Goal: Task Accomplishment & Management: Use online tool/utility

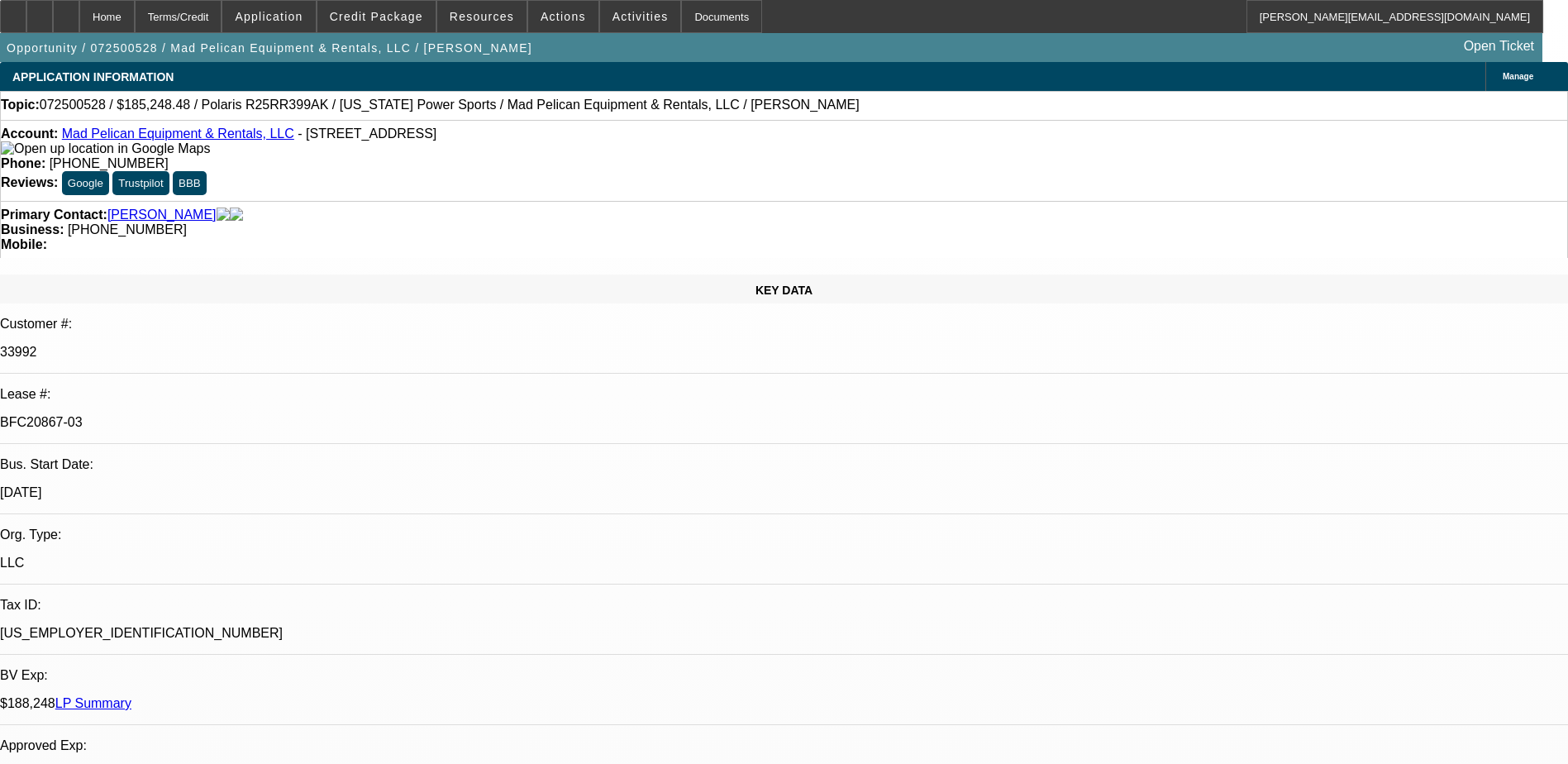
select select "0"
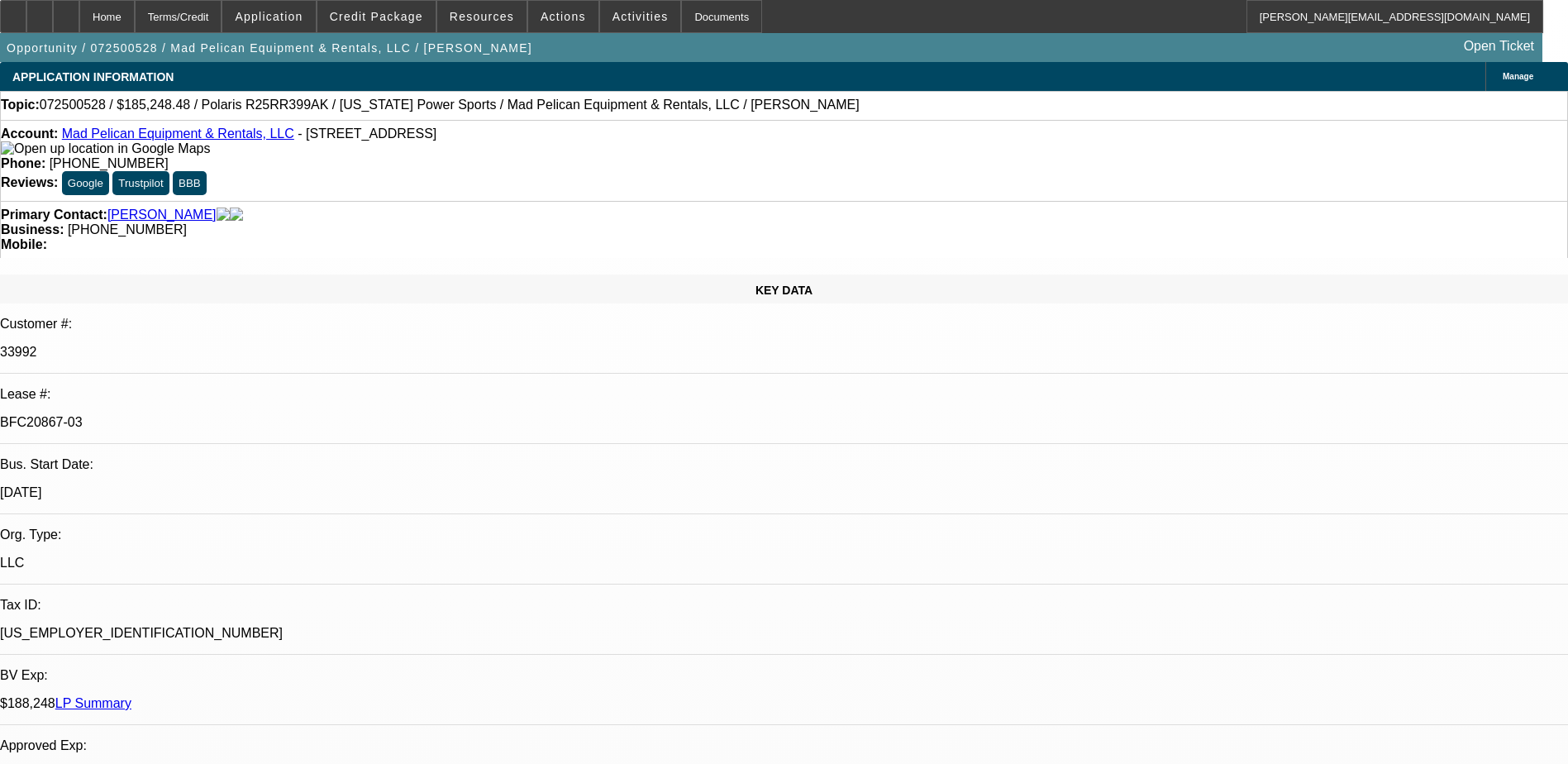
select select "2"
select select "0"
select select "2"
select select "0"
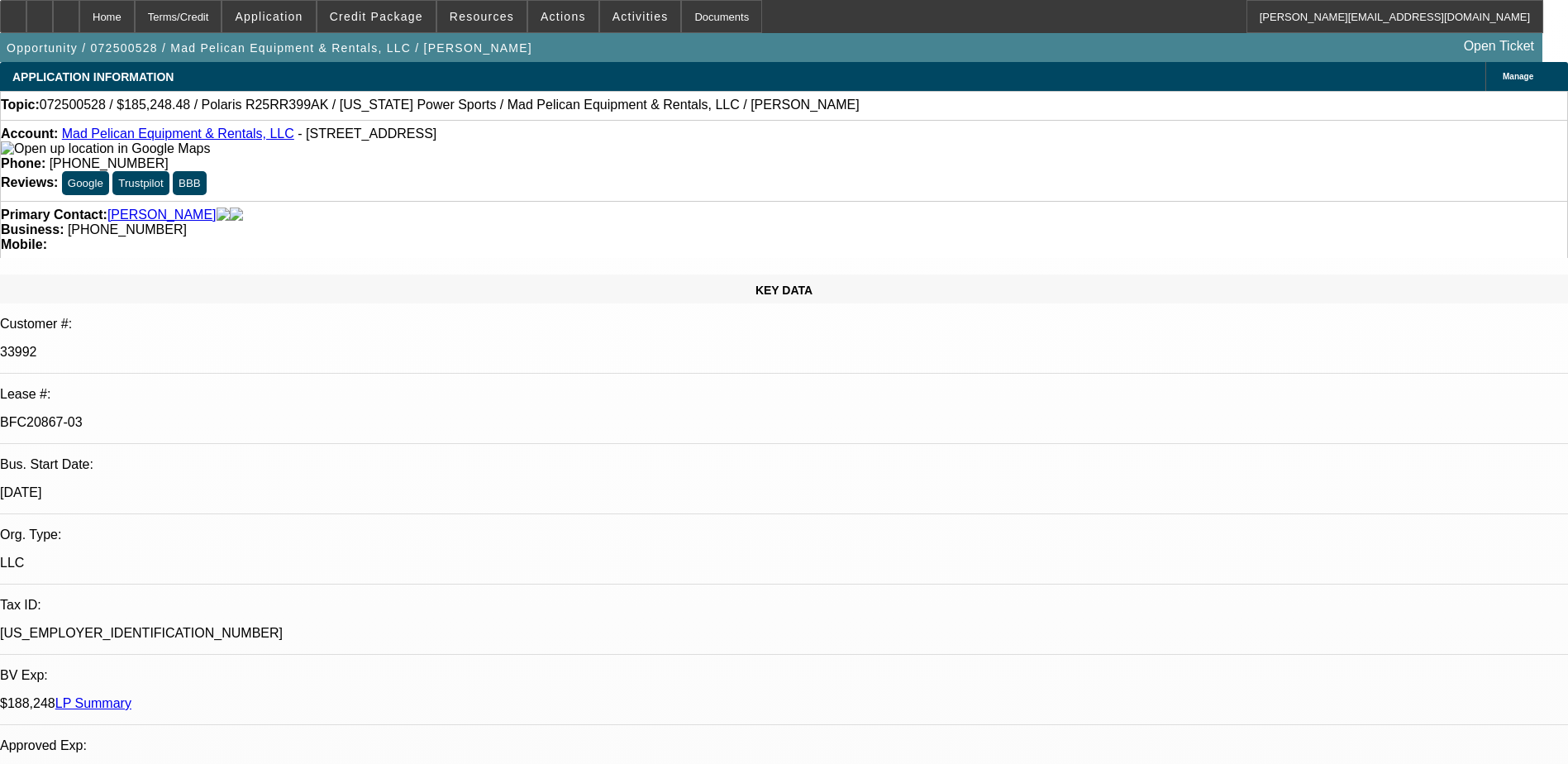
select select "1"
select select "2"
select select "6"
select select "1"
select select "2"
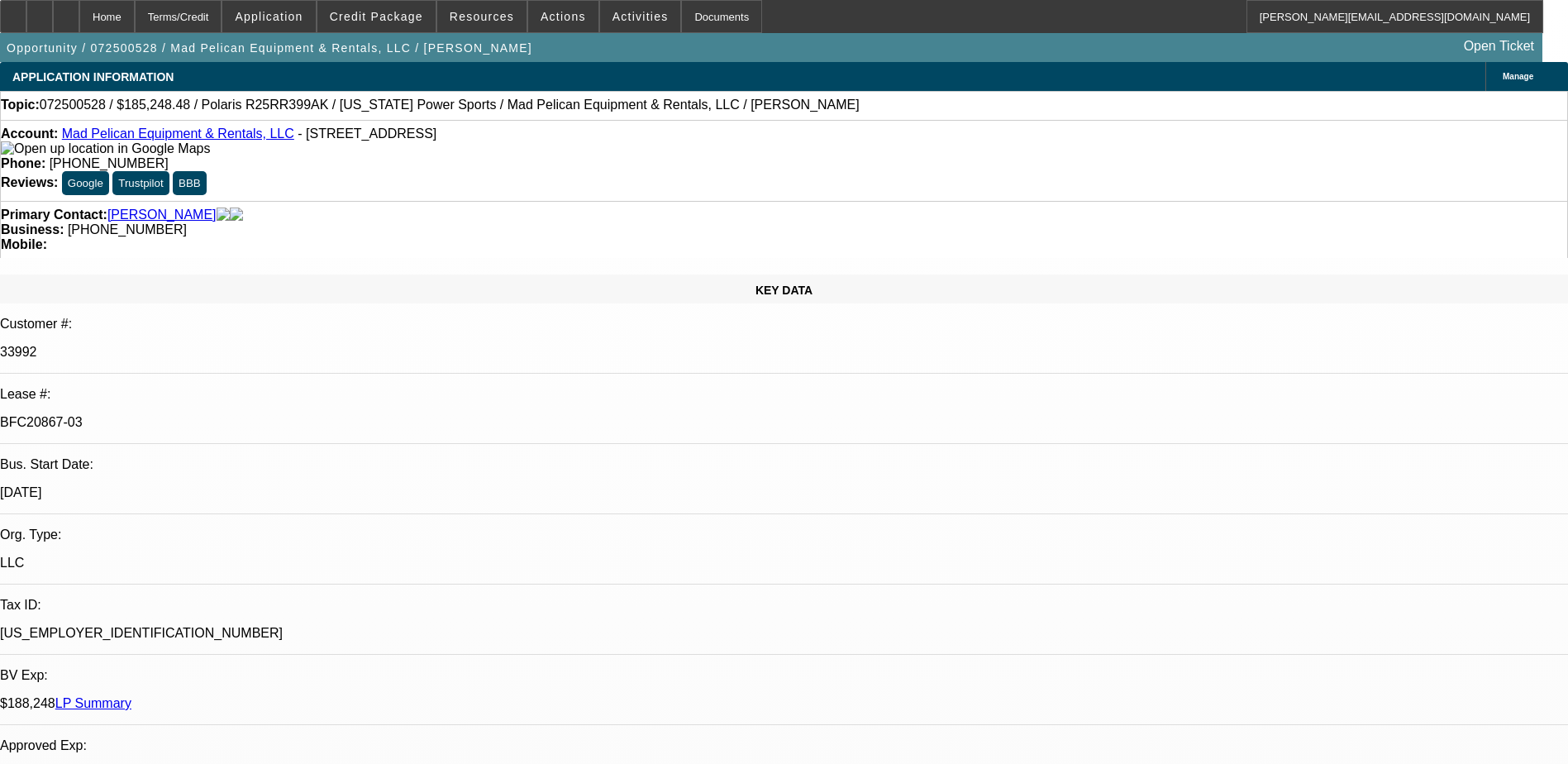
select select "6"
select select "1"
select select "2"
select select "6"
select select "1"
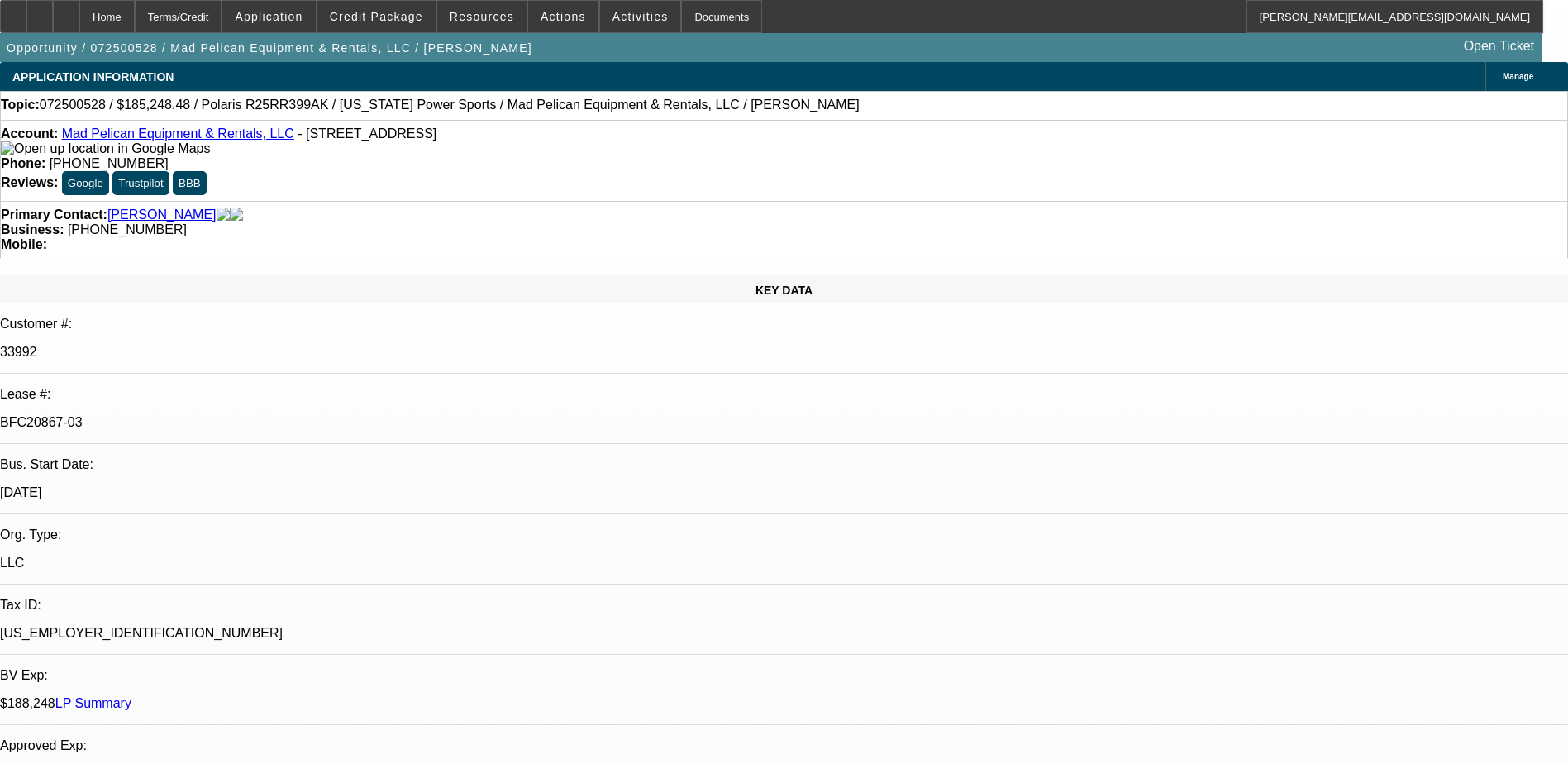
select select "2"
select select "6"
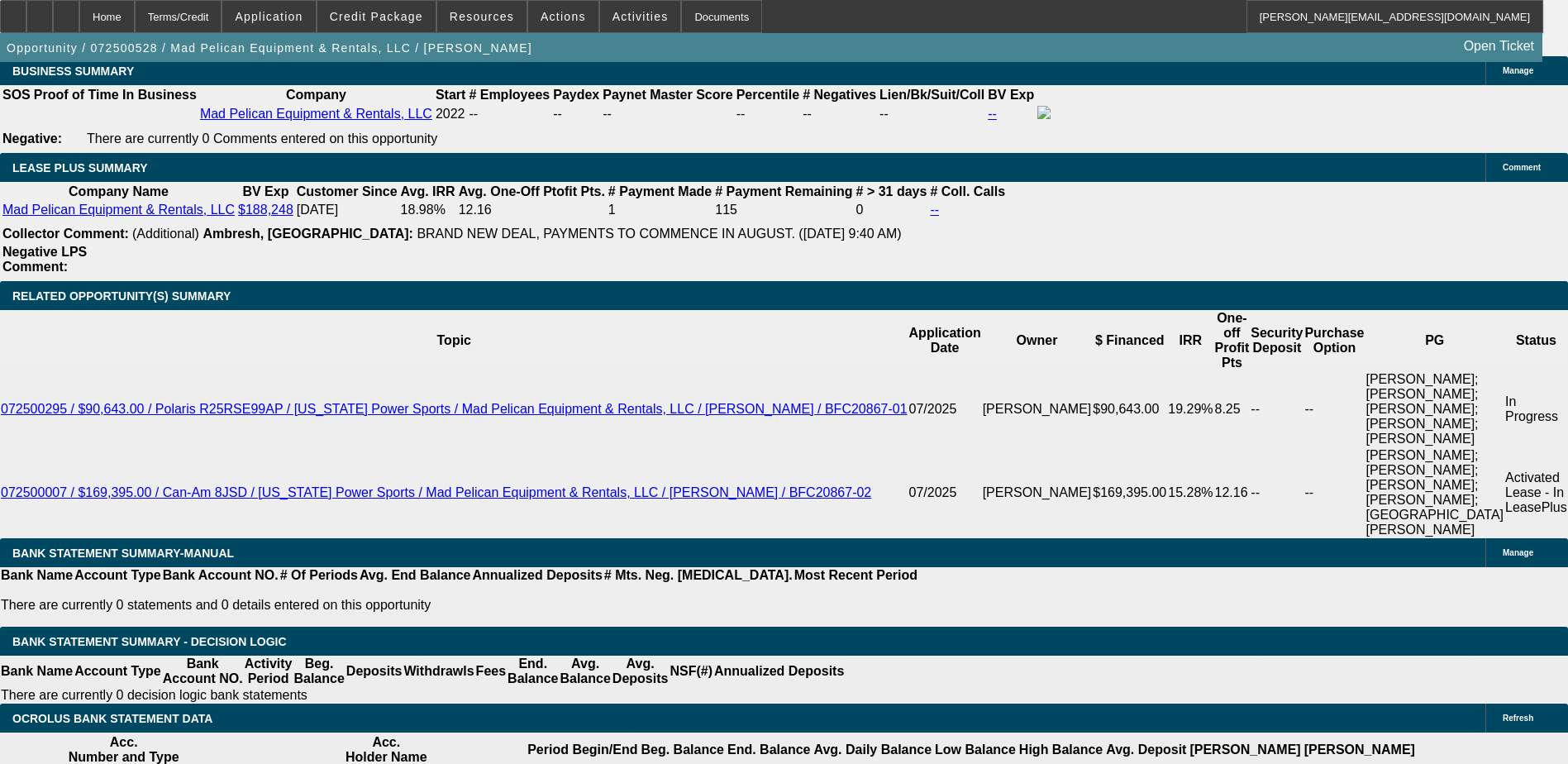
scroll to position [3513, 0]
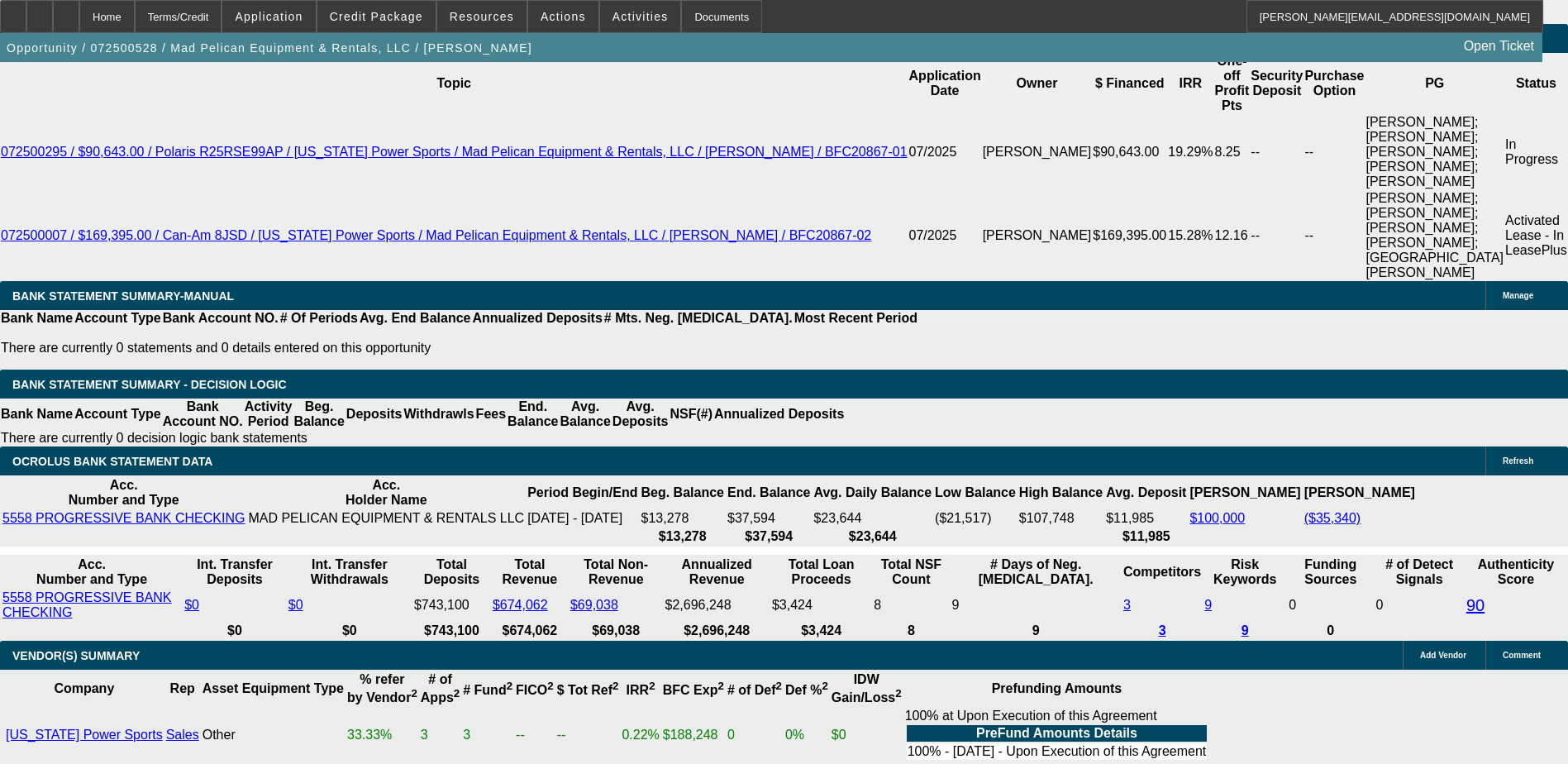
scroll to position [3120, 0]
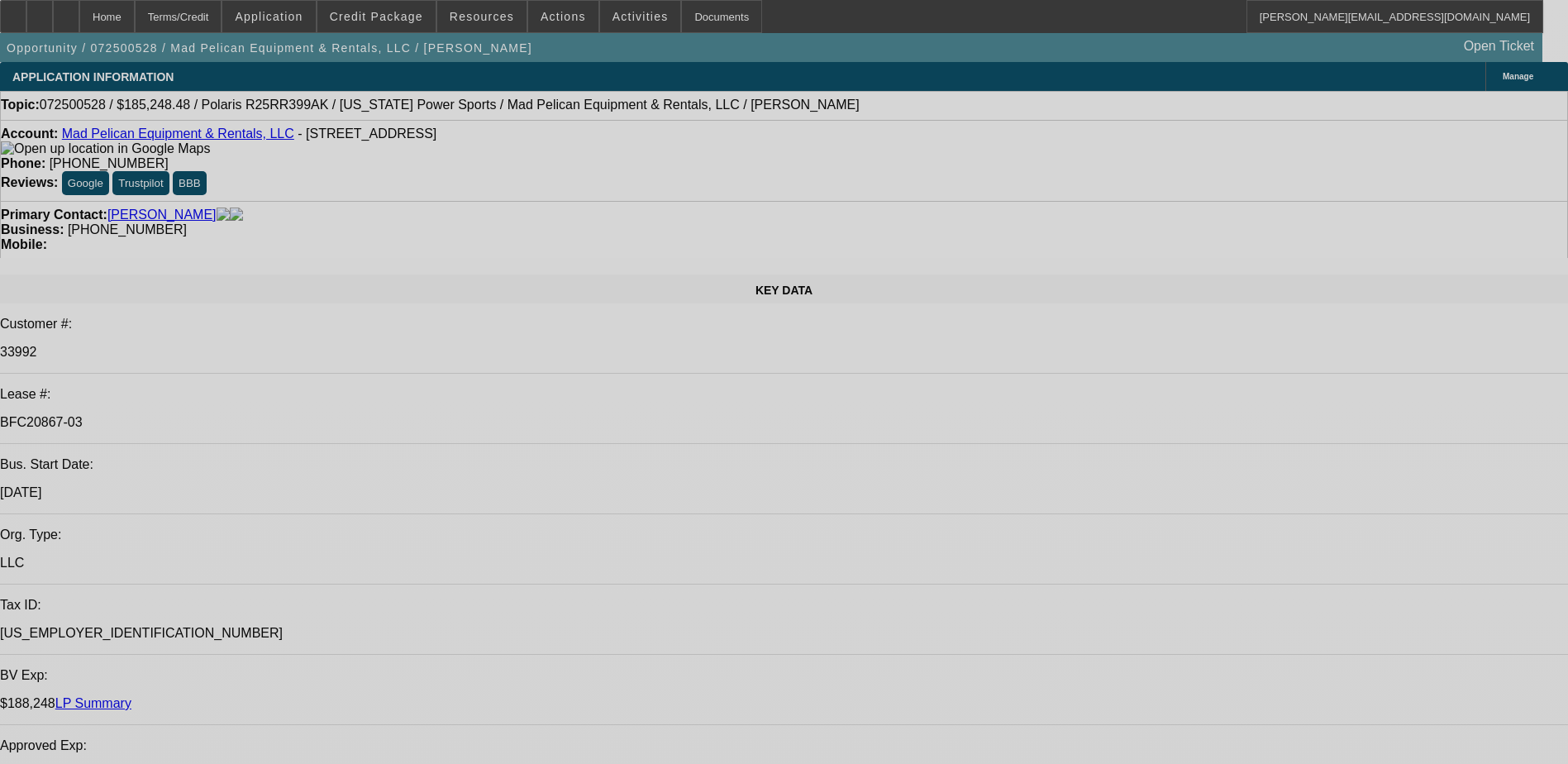
select select "0"
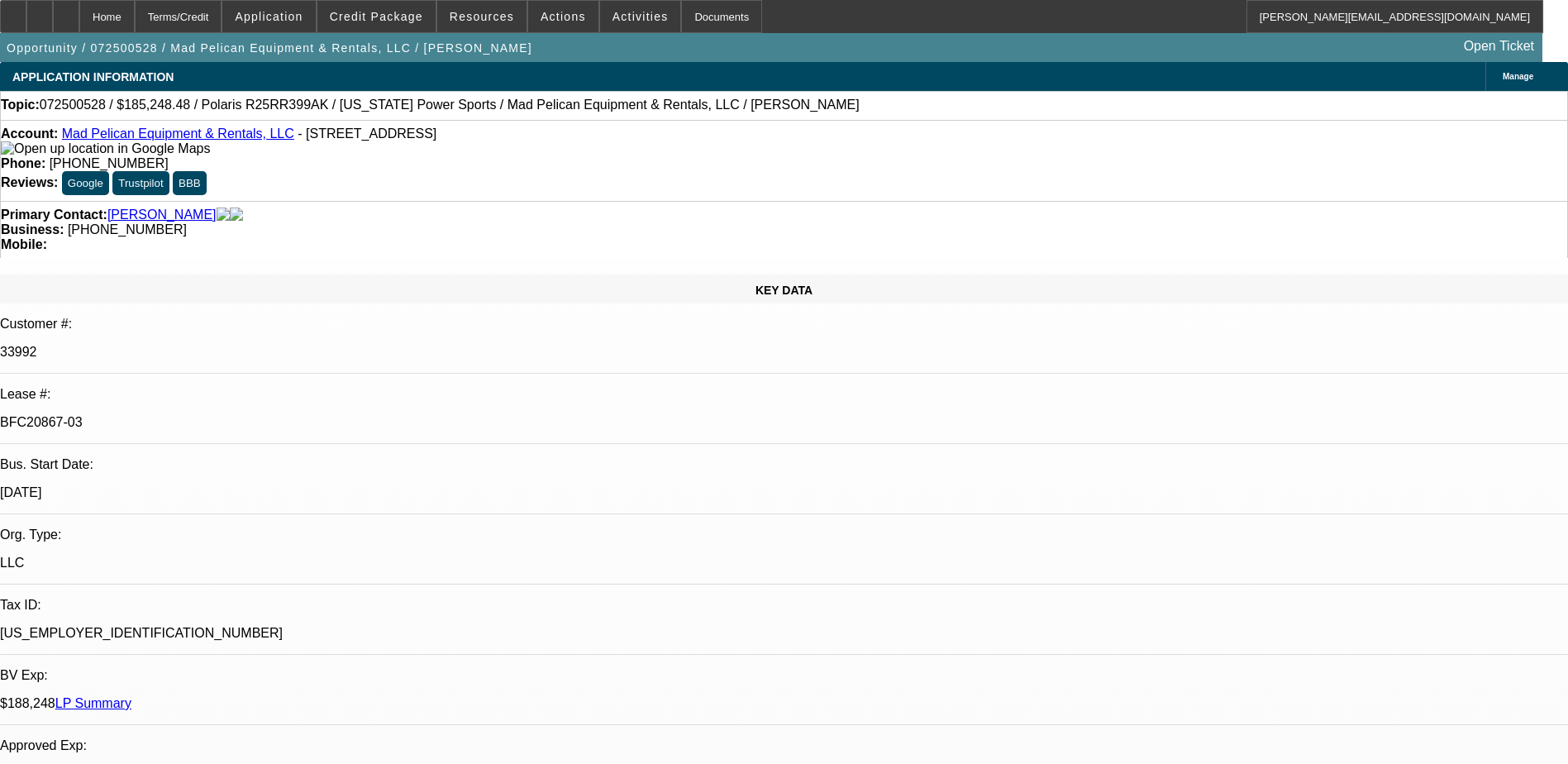
select select "0"
select select "2"
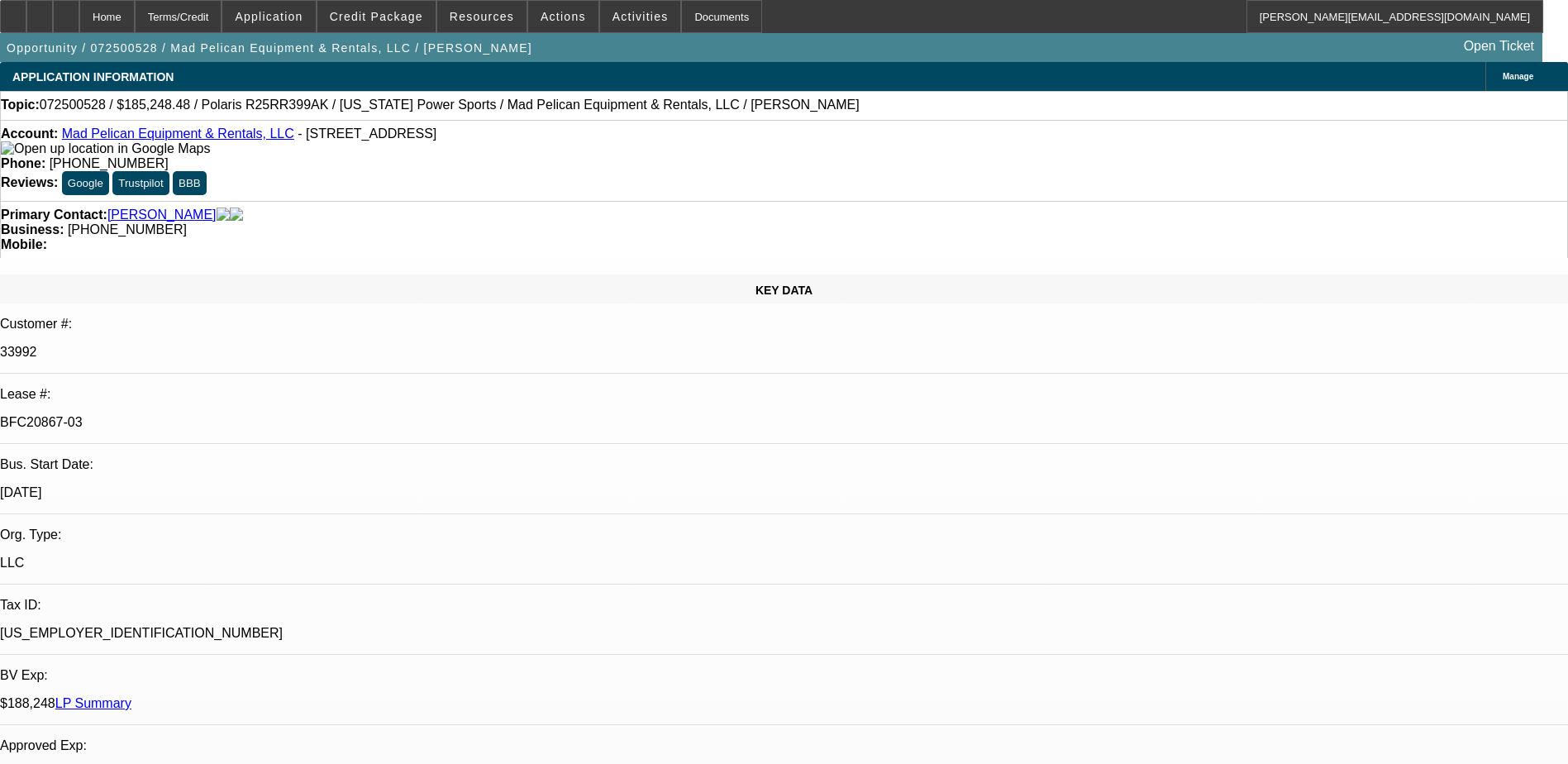
select select "0"
select select "2"
select select "0"
select select "1"
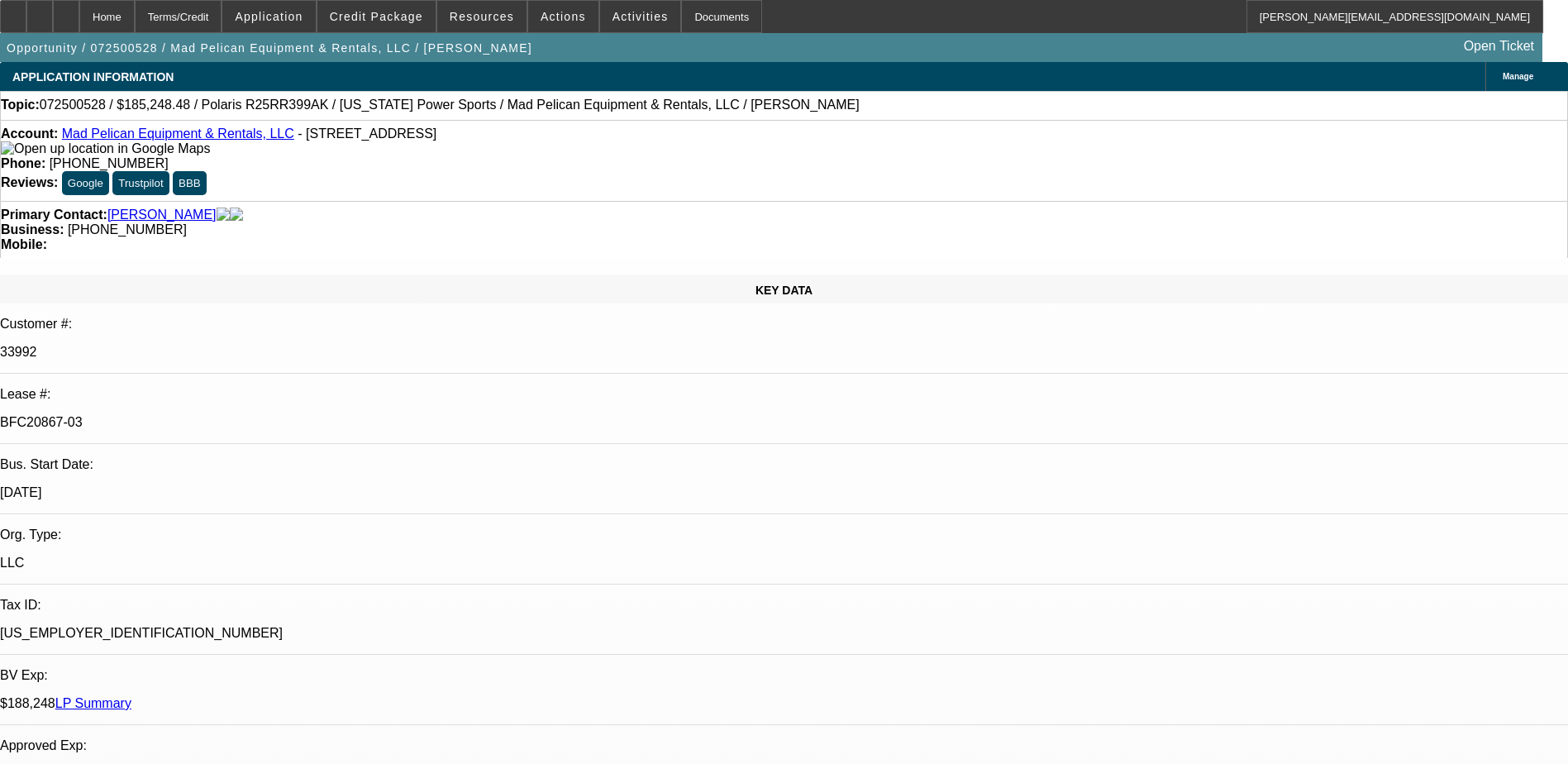
select select "2"
select select "6"
select select "1"
select select "2"
select select "6"
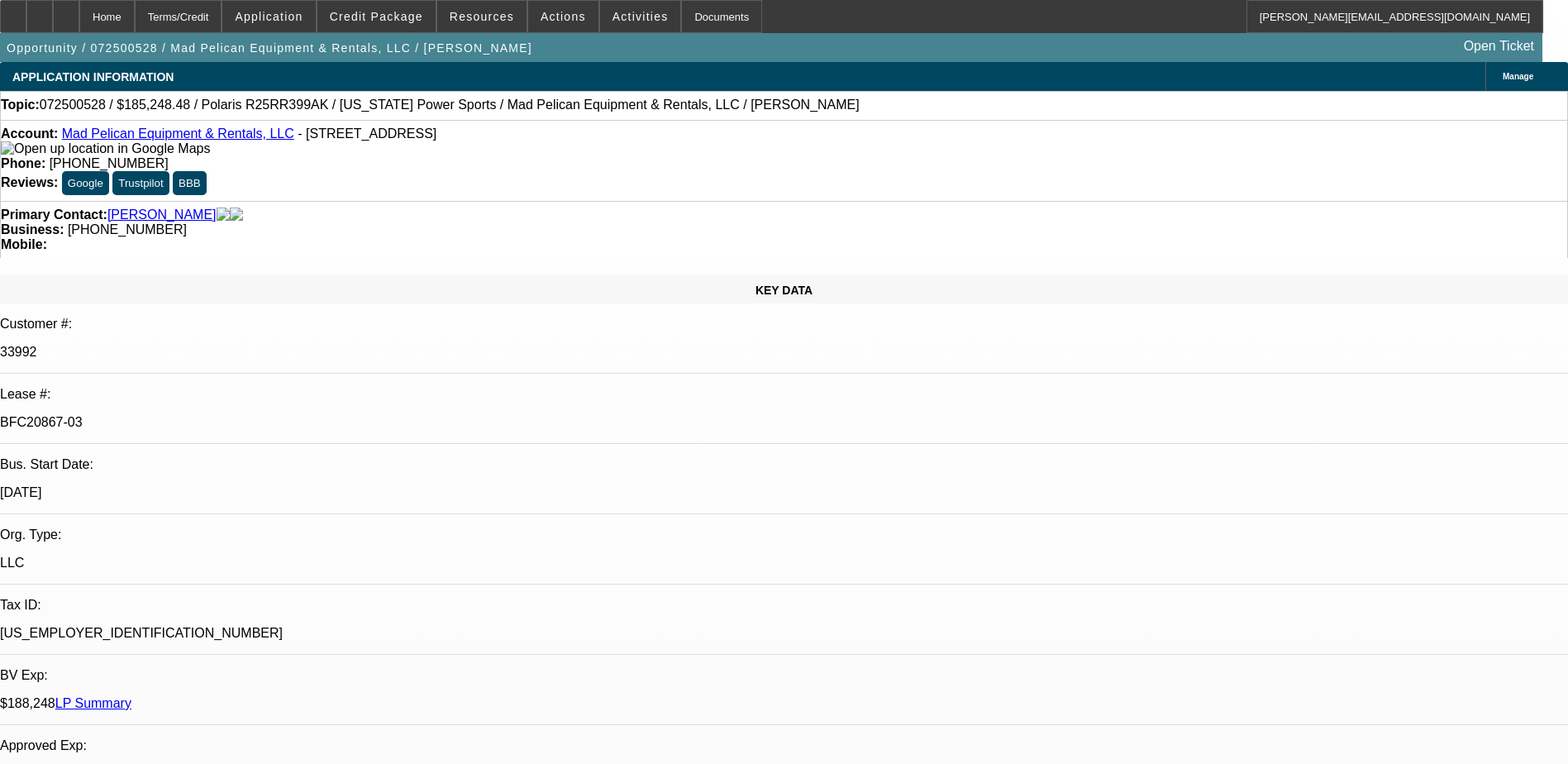
select select "1"
select select "2"
select select "6"
select select "1"
select select "2"
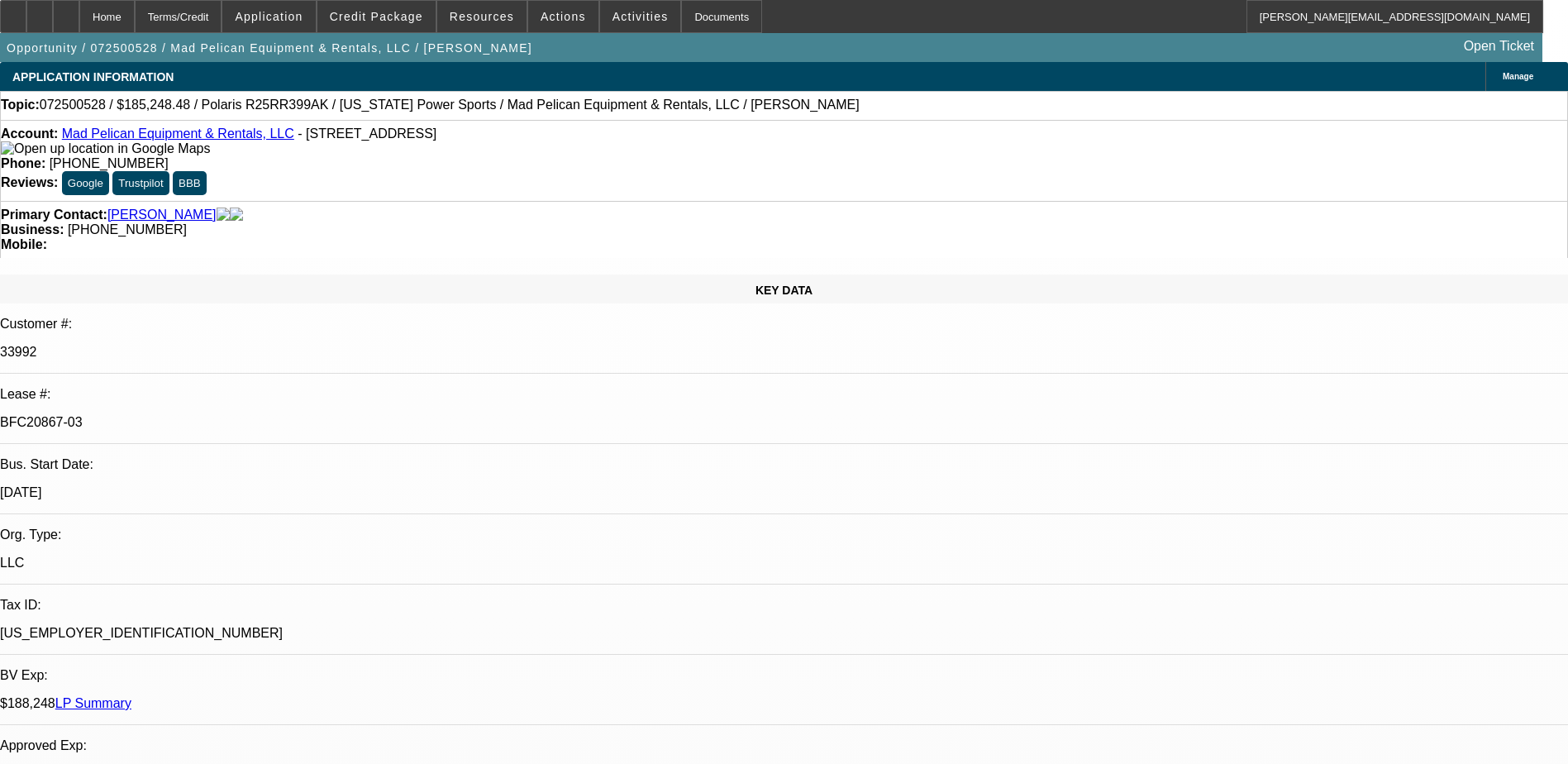
select select "6"
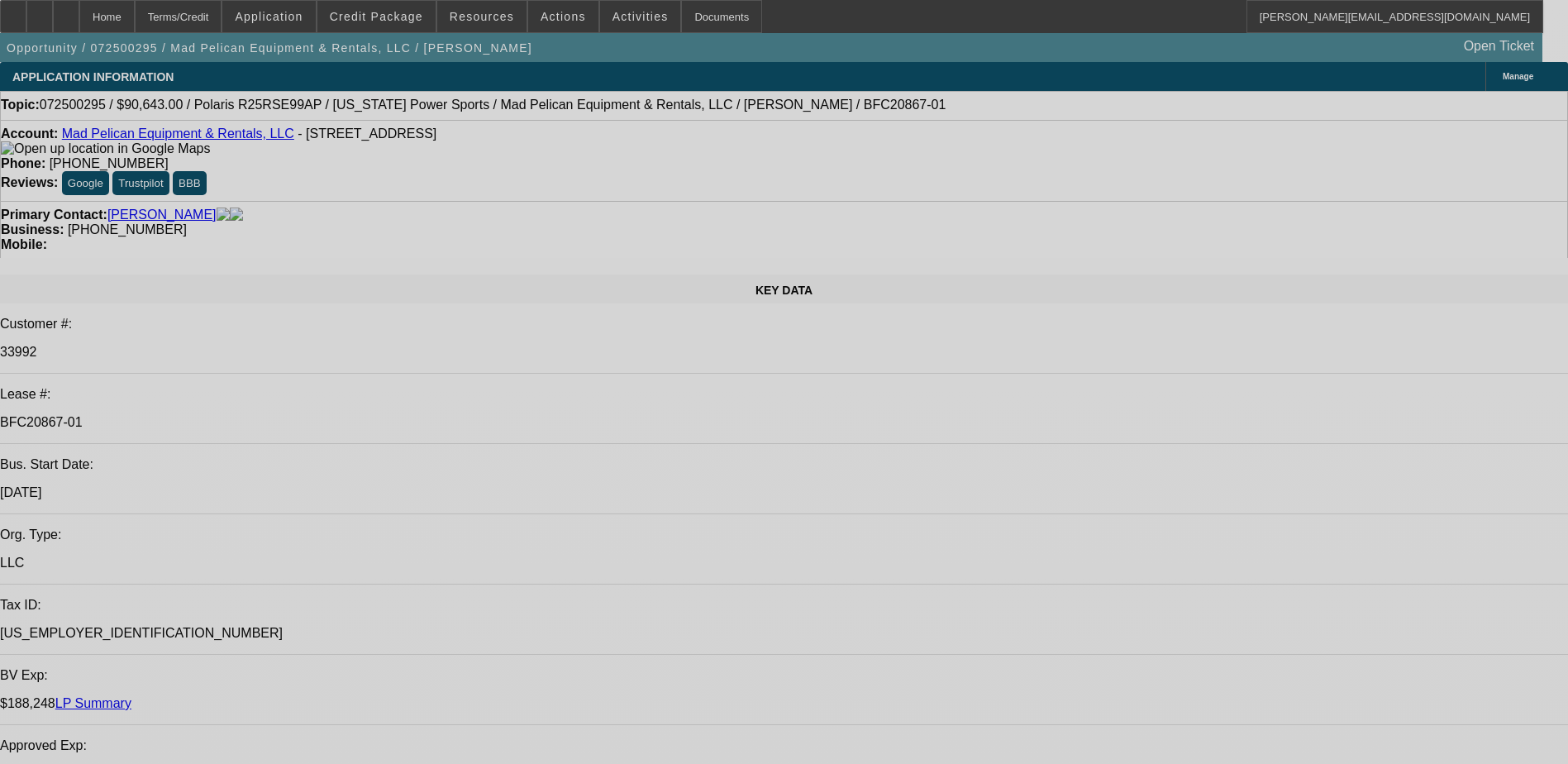
select select "0"
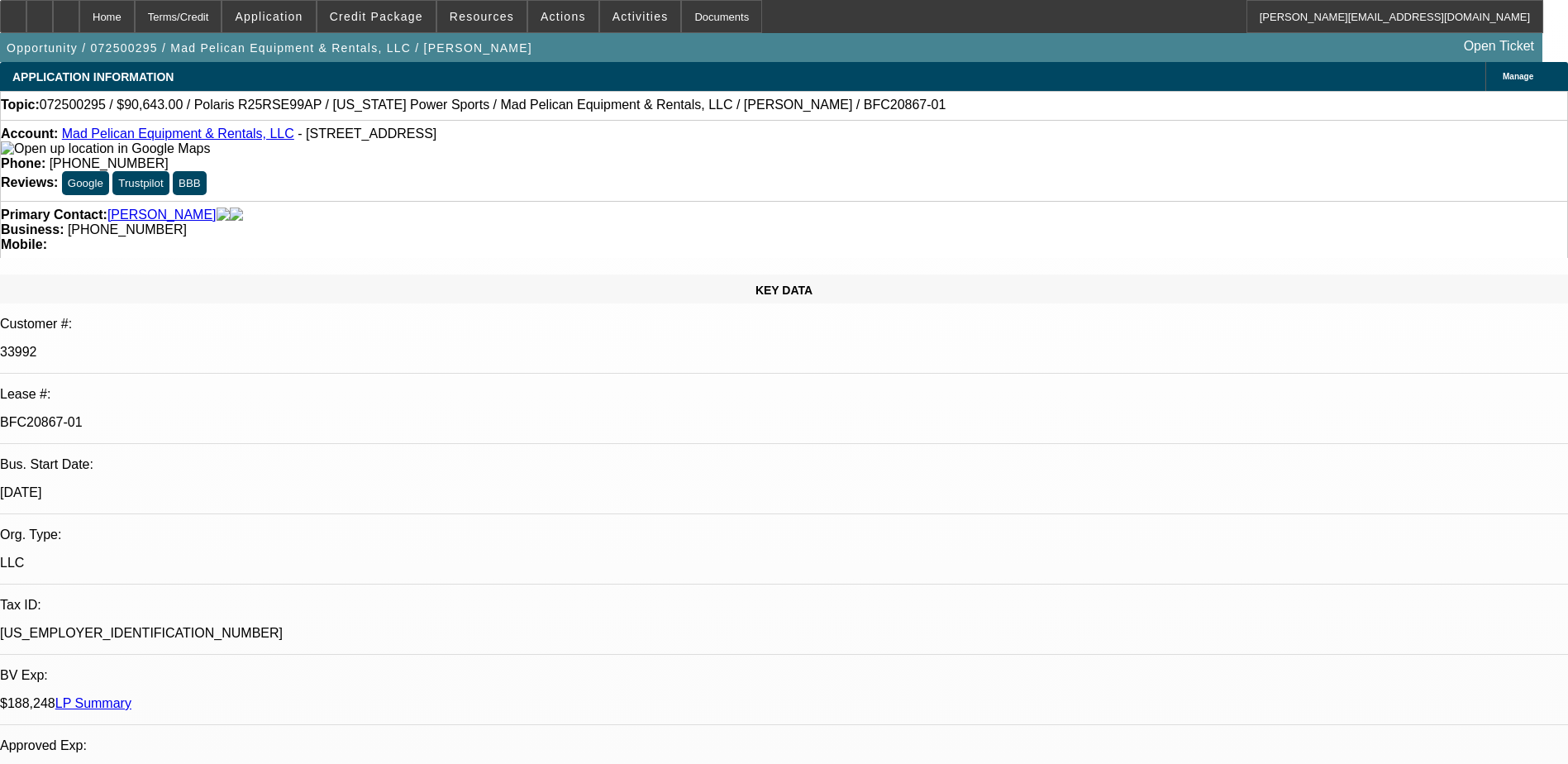
select select "0"
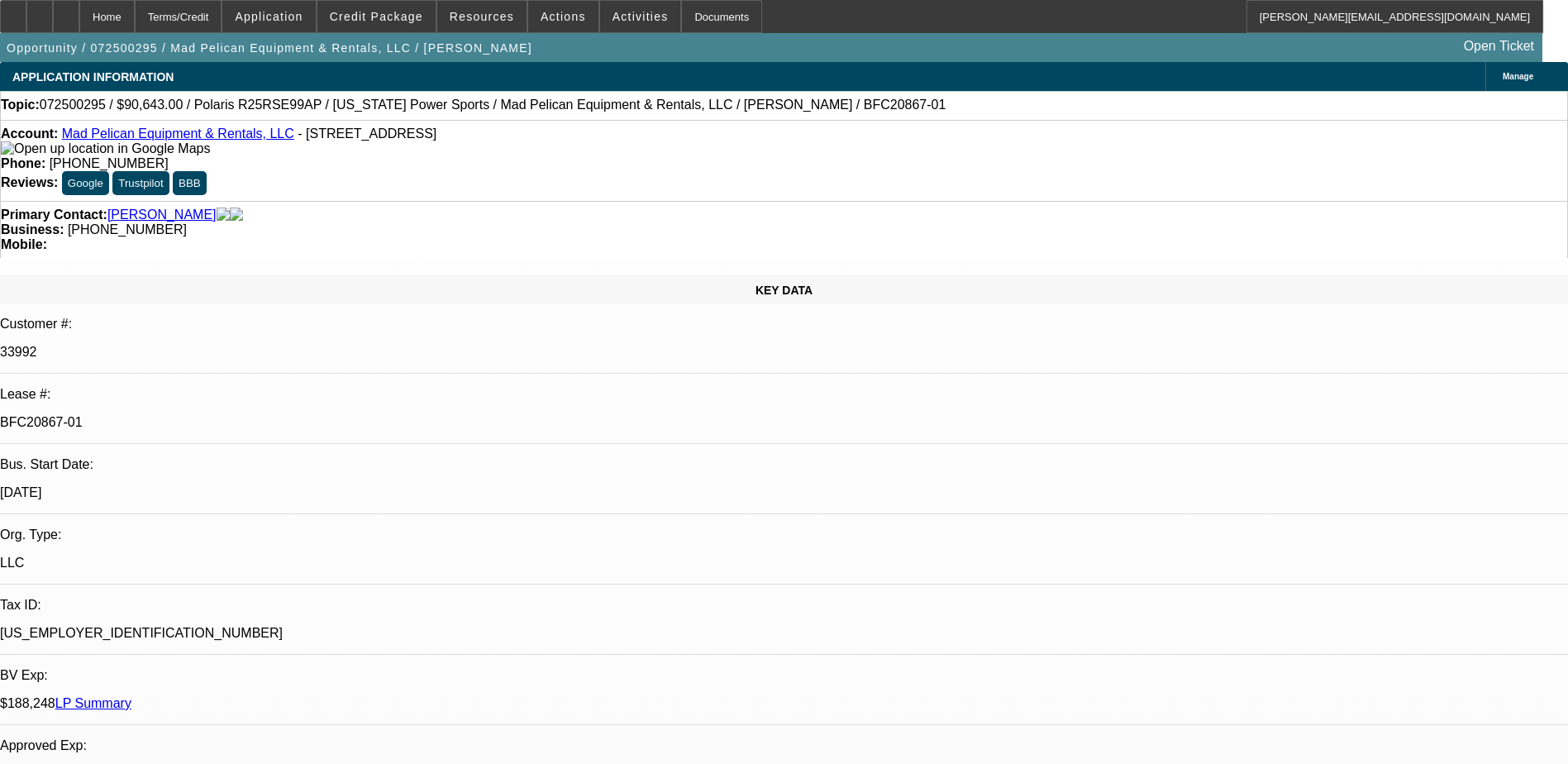
select select "0"
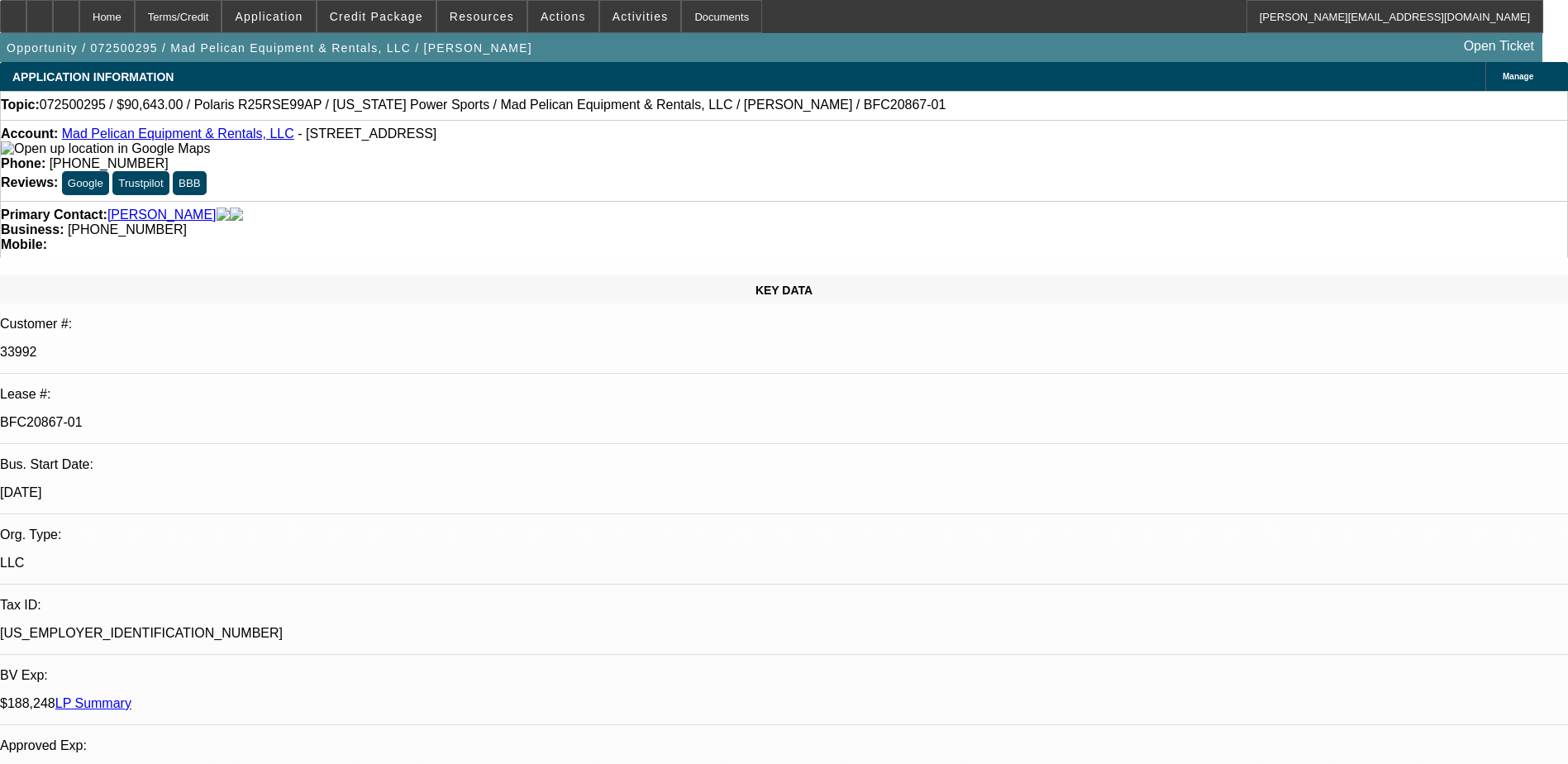
select select "0"
select select "1"
select select "6"
select select "1"
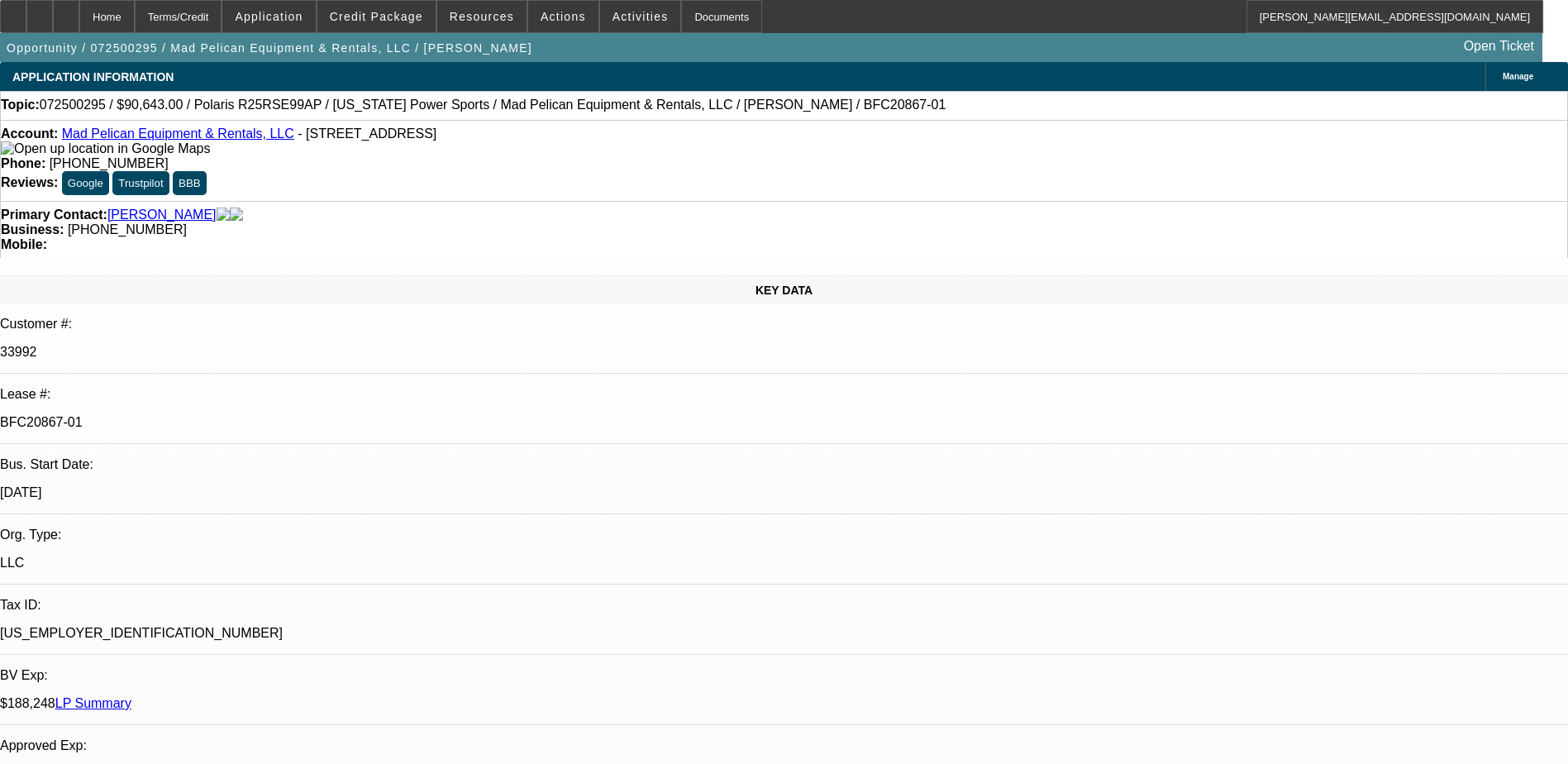
select select "1"
select select "6"
select select "1"
select select "6"
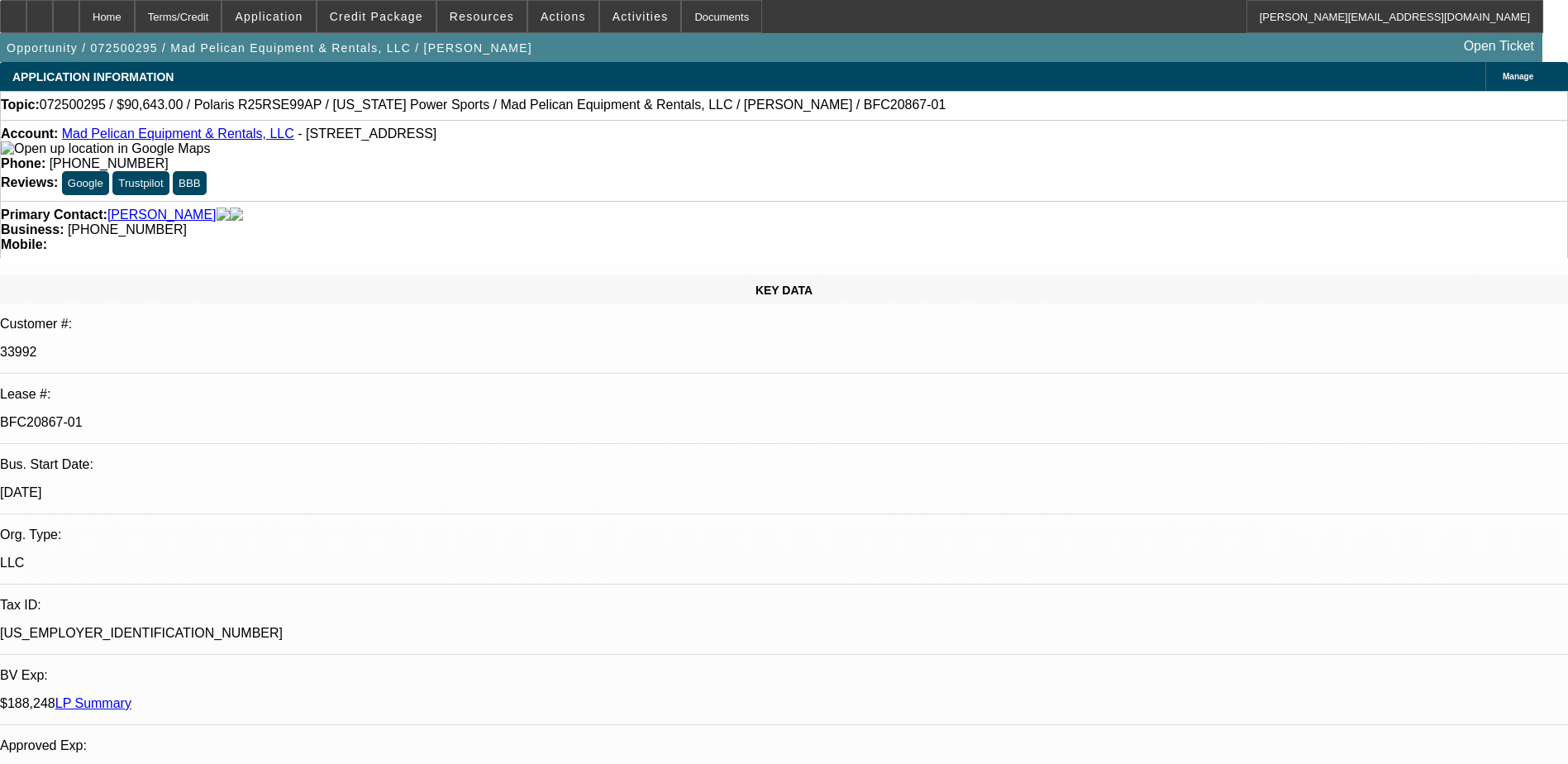
select select "1"
select select "6"
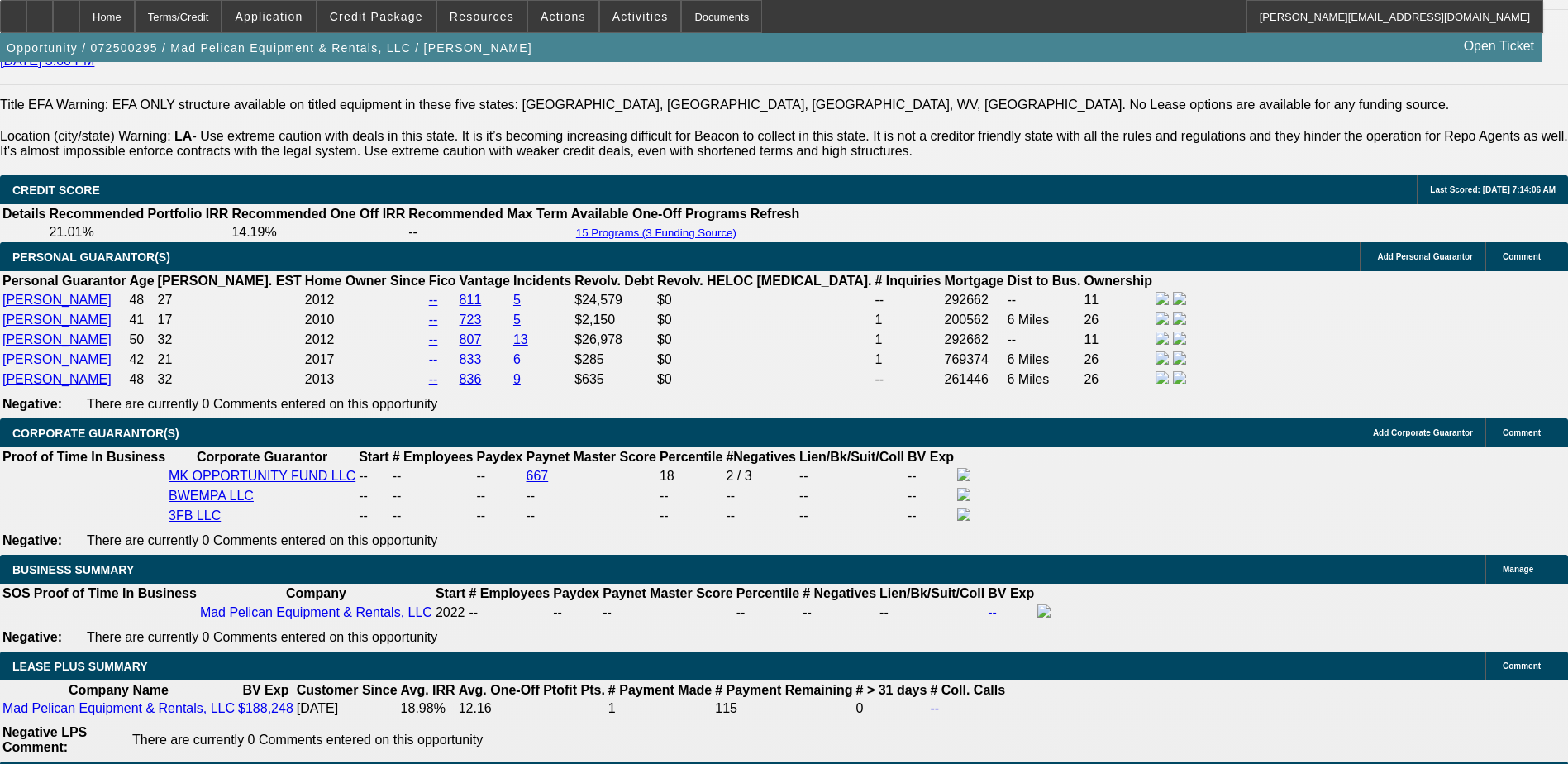
scroll to position [2729, 0]
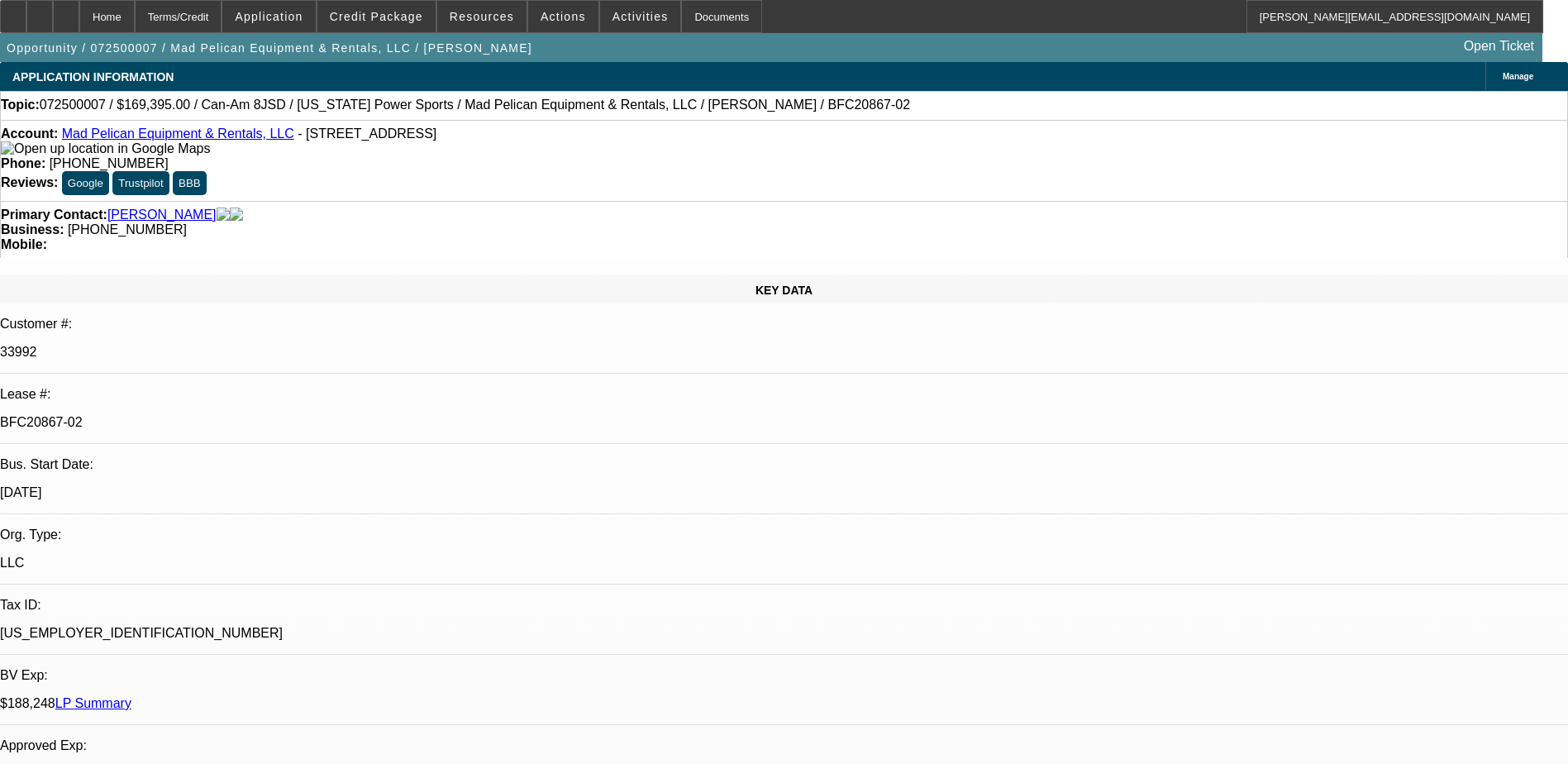
select select "0"
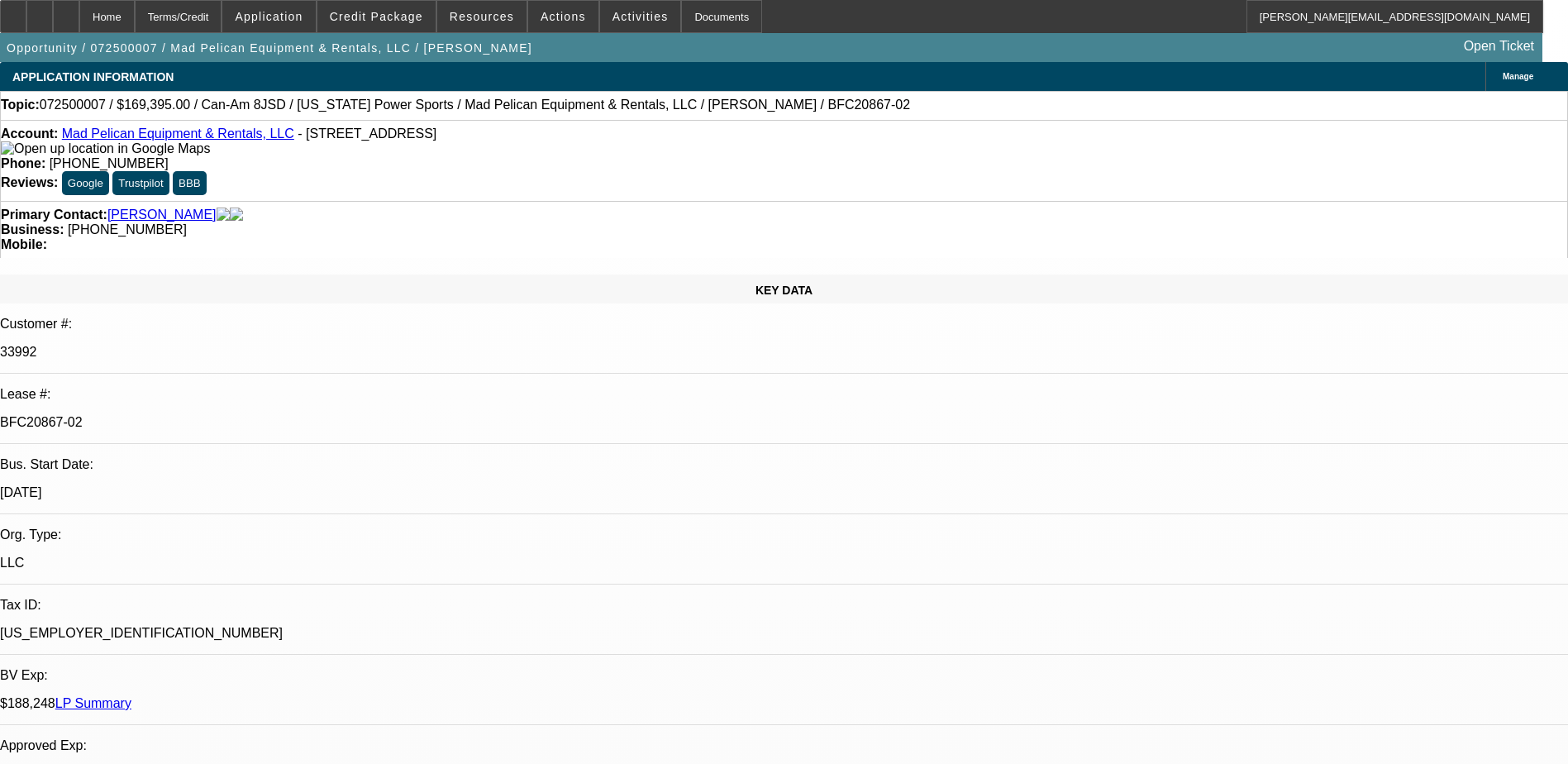
select select "0"
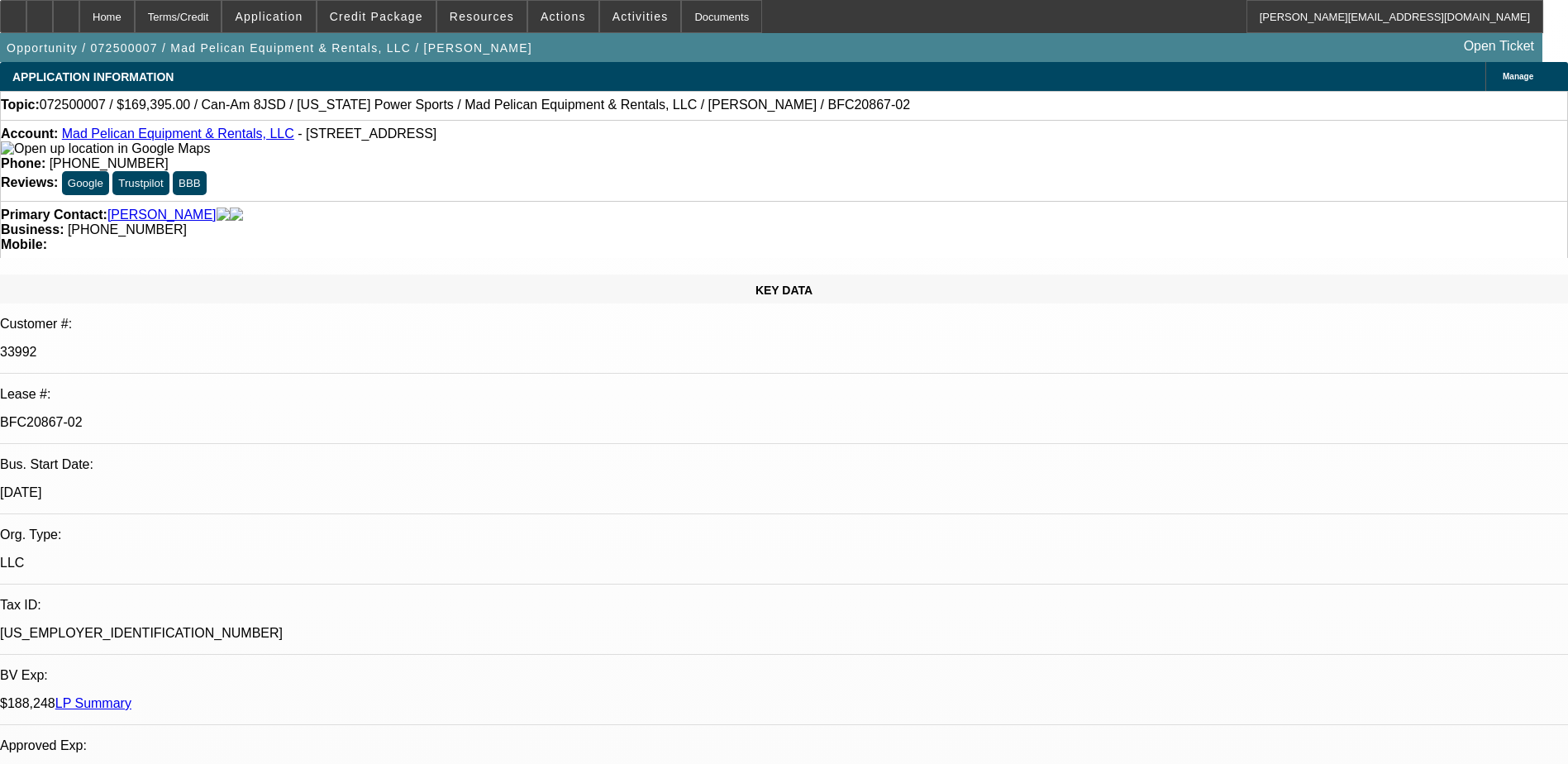
select select "0"
select select "1"
select select "6"
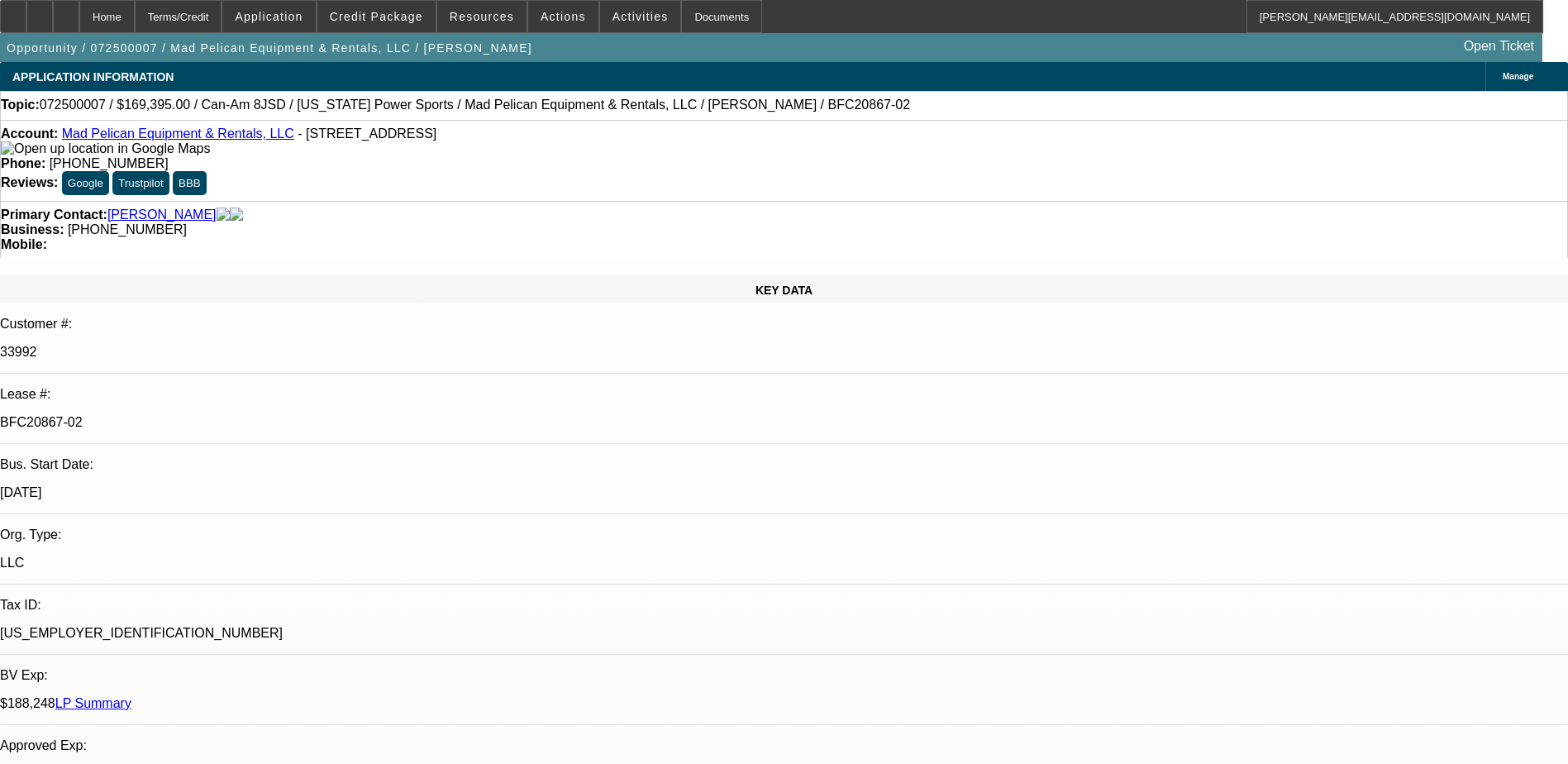
select select "1"
select select "6"
select select "1"
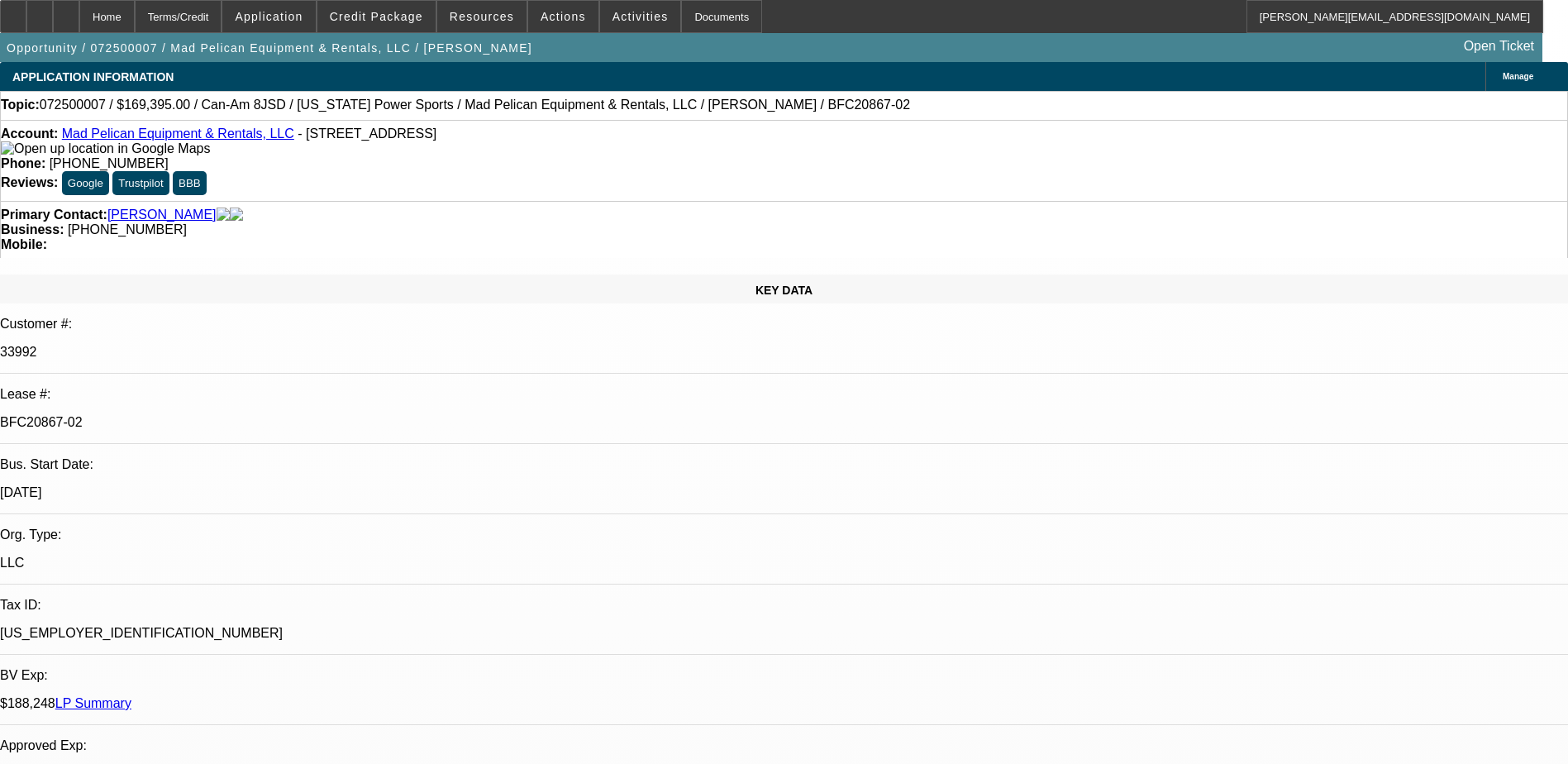
select select "6"
select select "1"
select select "6"
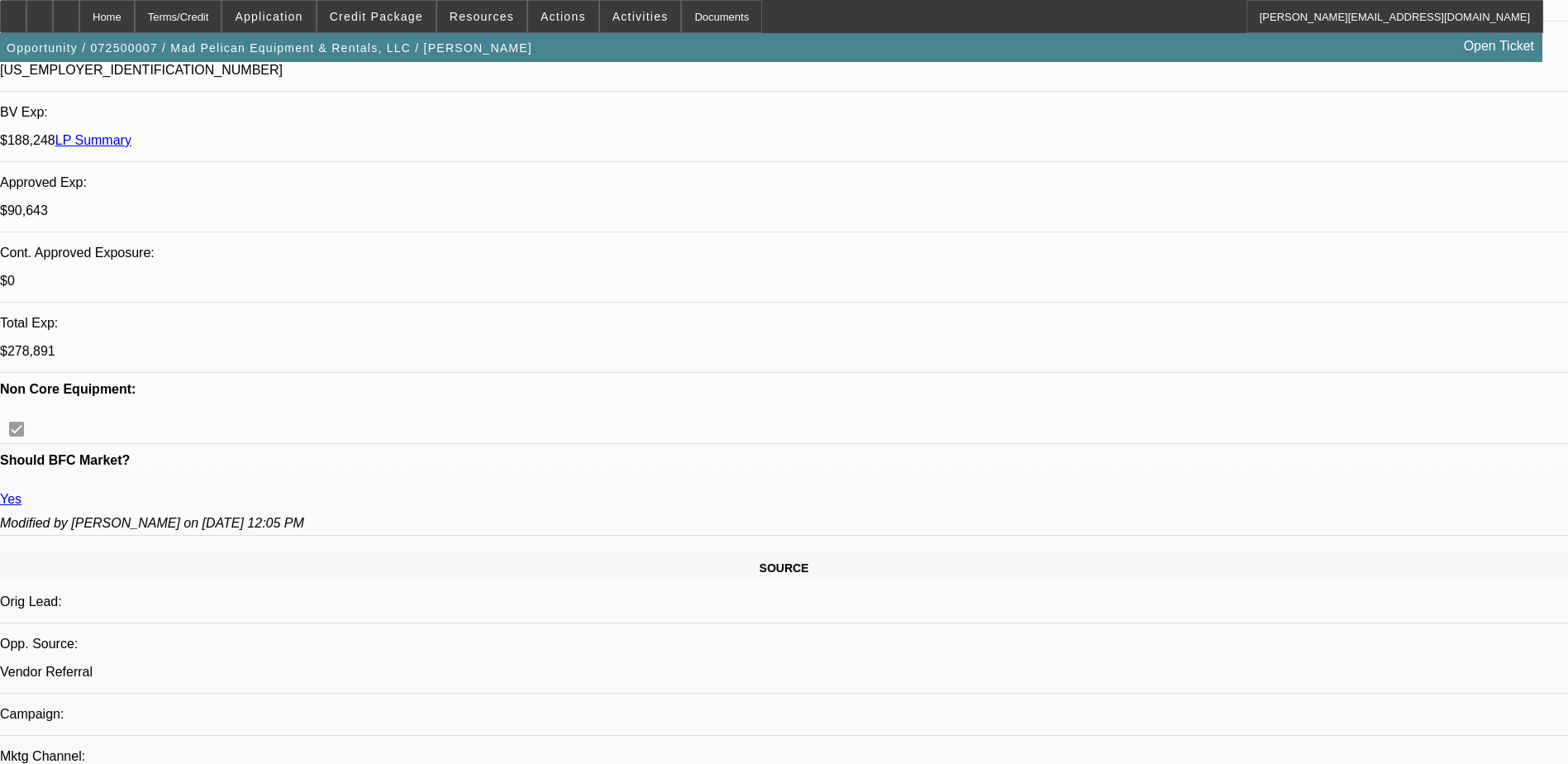
scroll to position [427, 0]
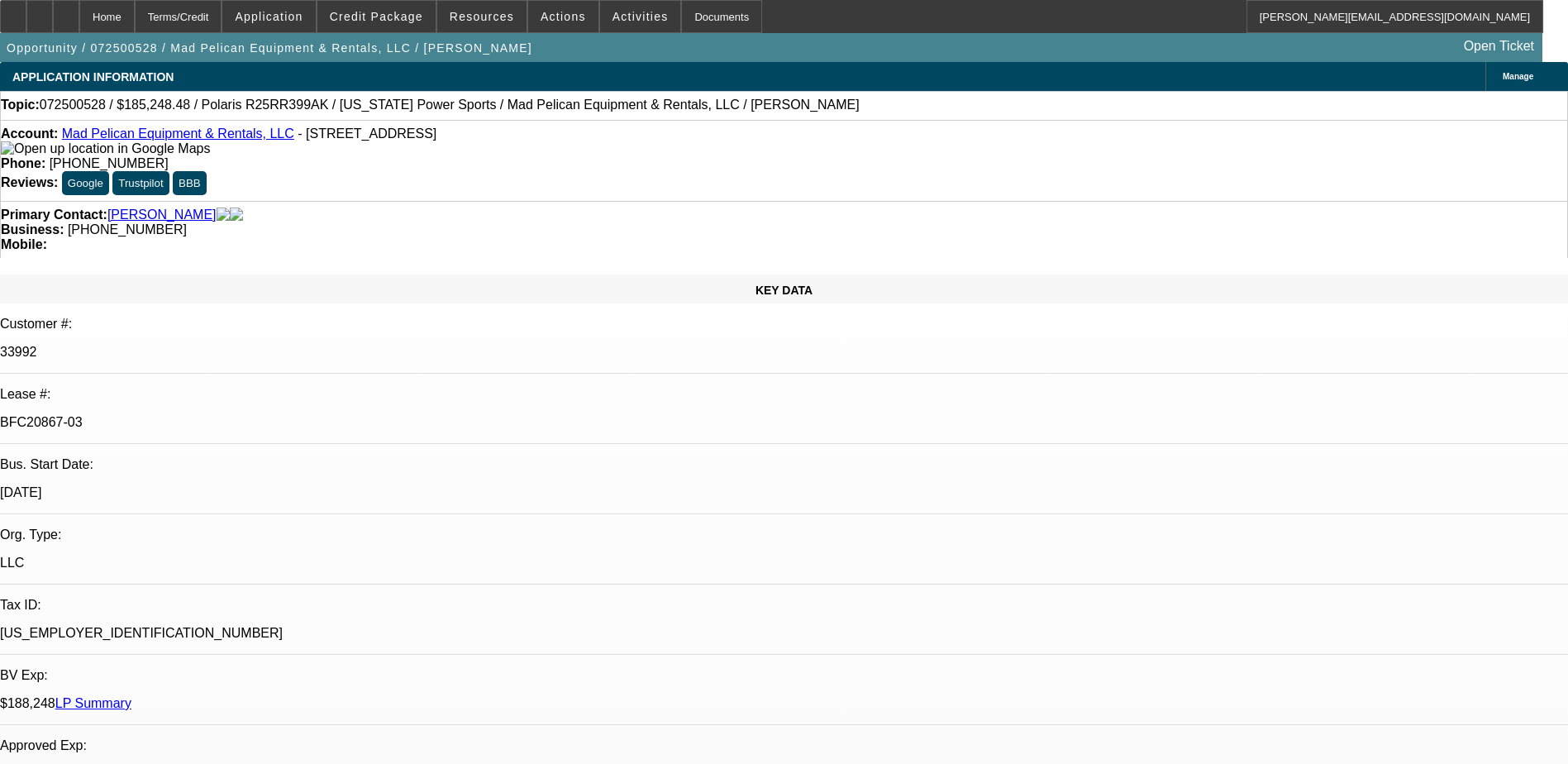
select select "0"
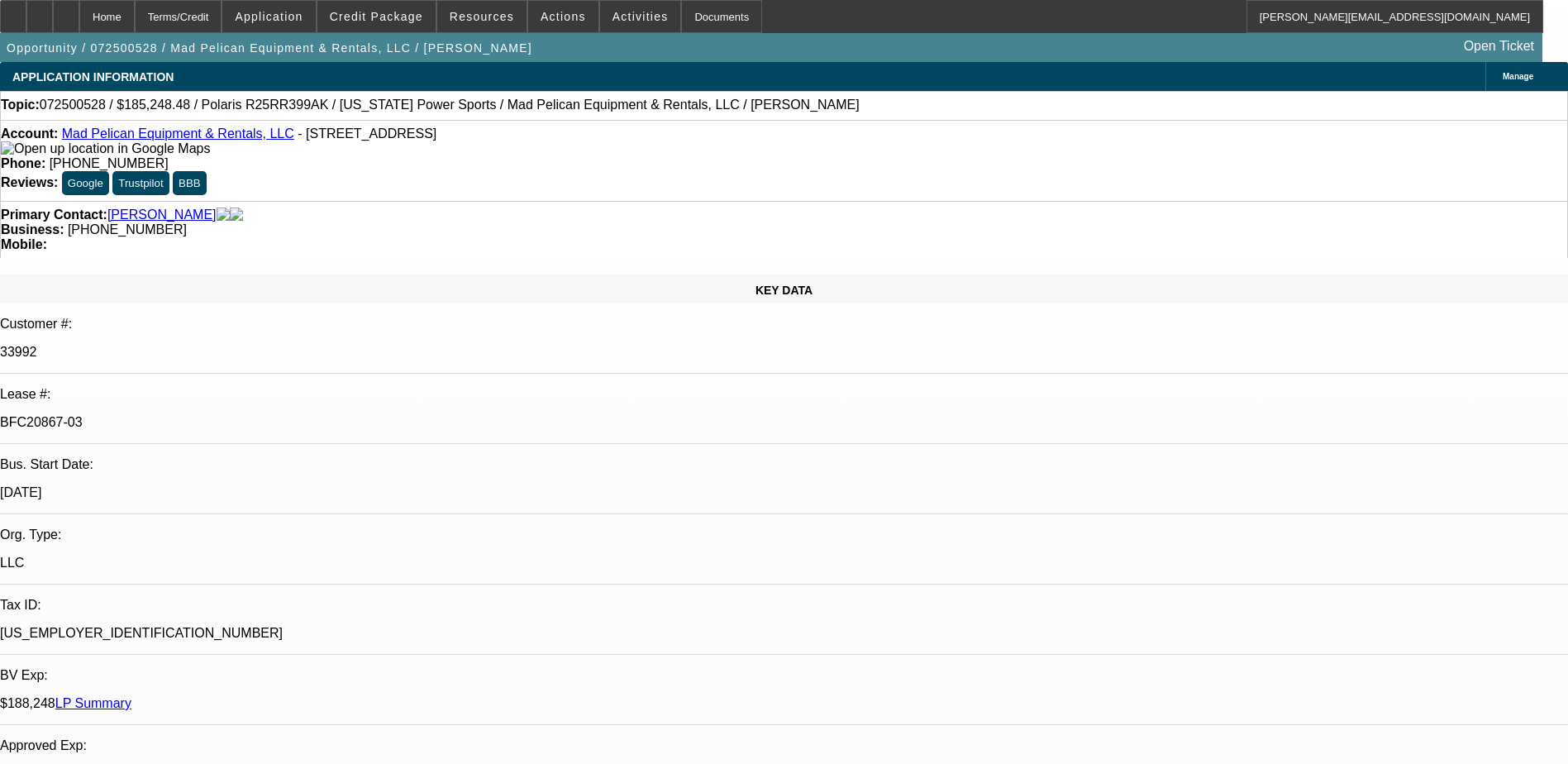
select select "2"
select select "0"
select select "2"
select select "0"
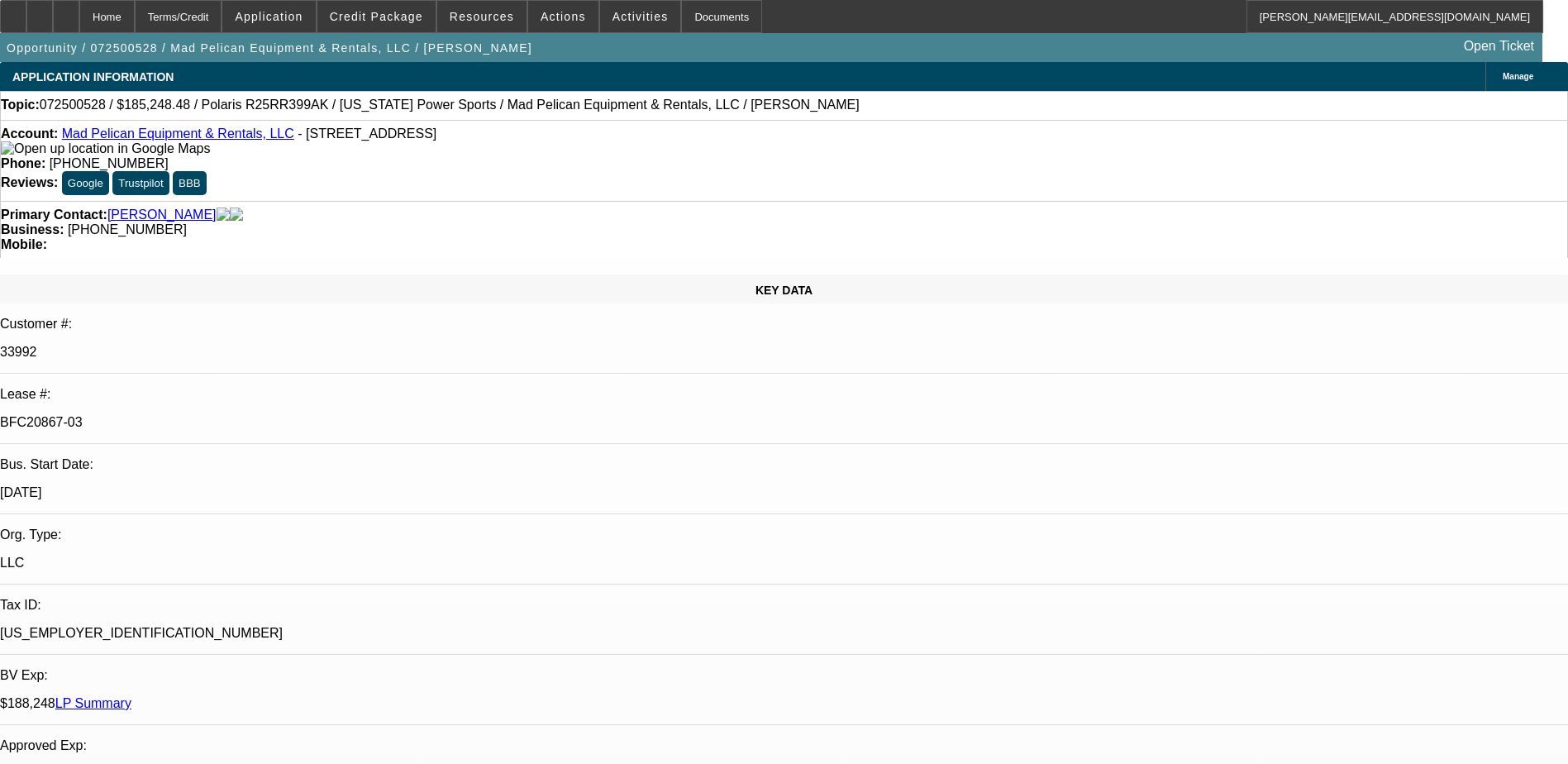
select select "1"
select select "2"
select select "6"
select select "1"
select select "2"
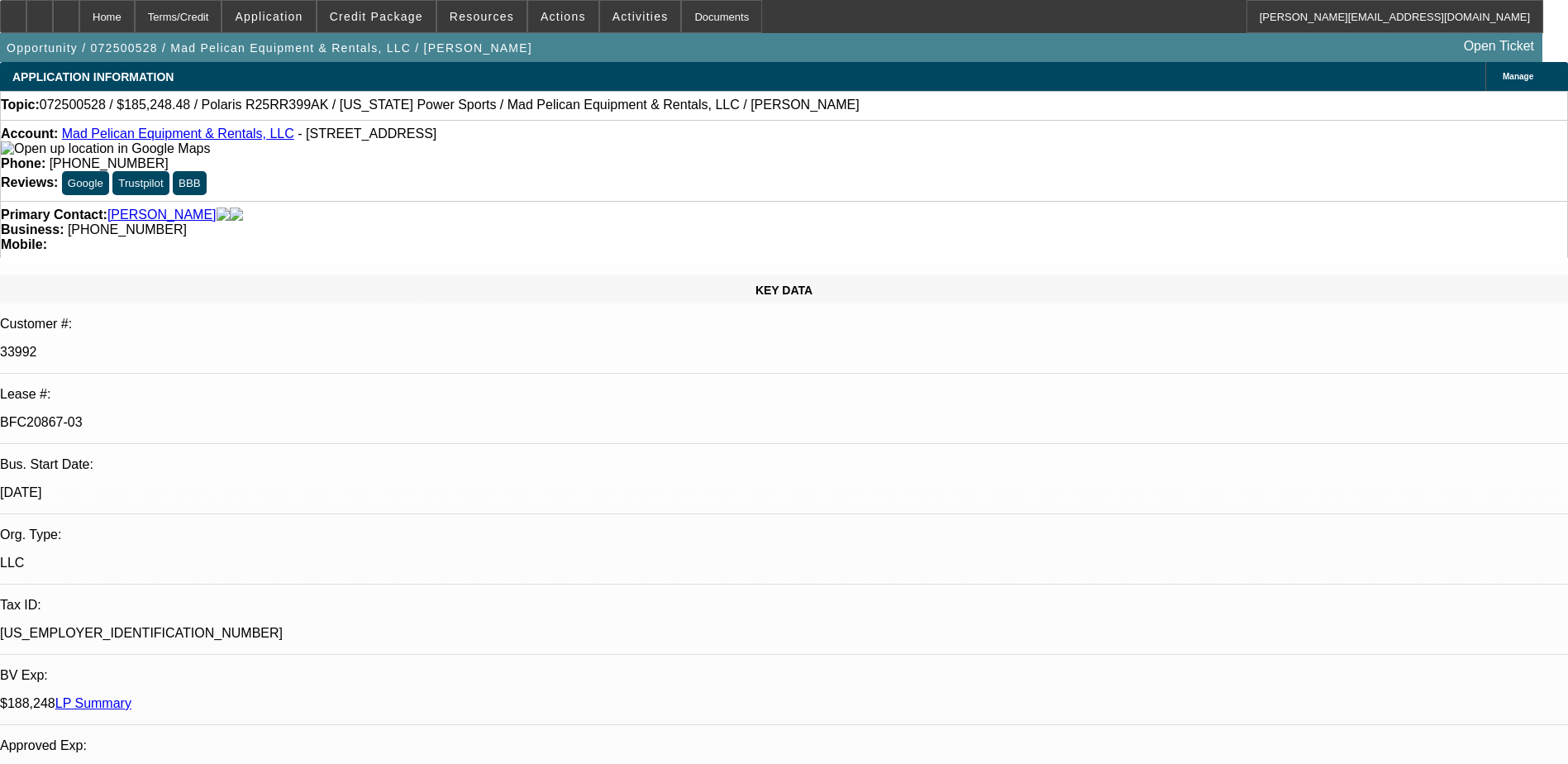
select select "6"
select select "1"
select select "2"
select select "6"
select select "1"
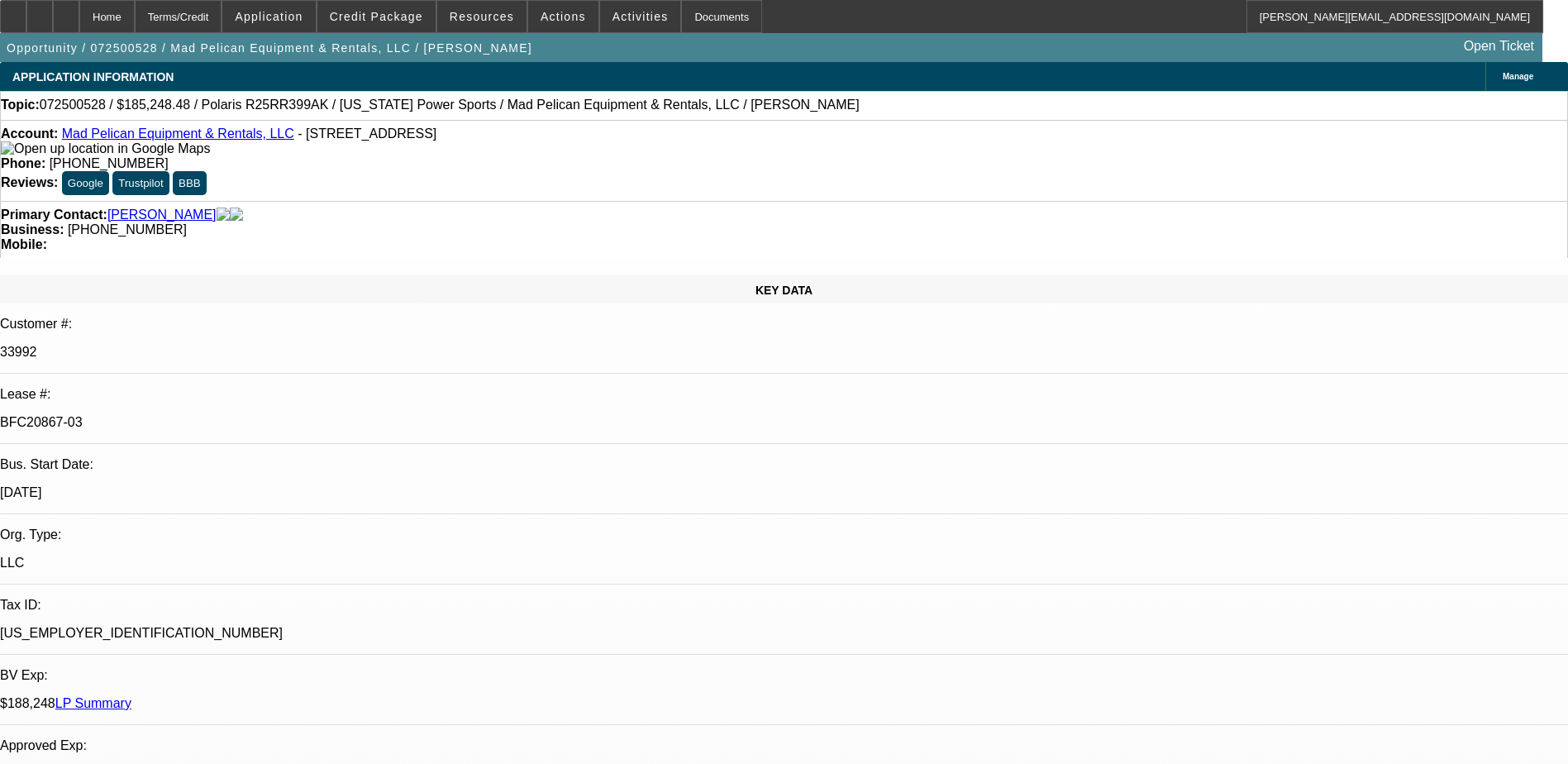
select select "2"
select select "6"
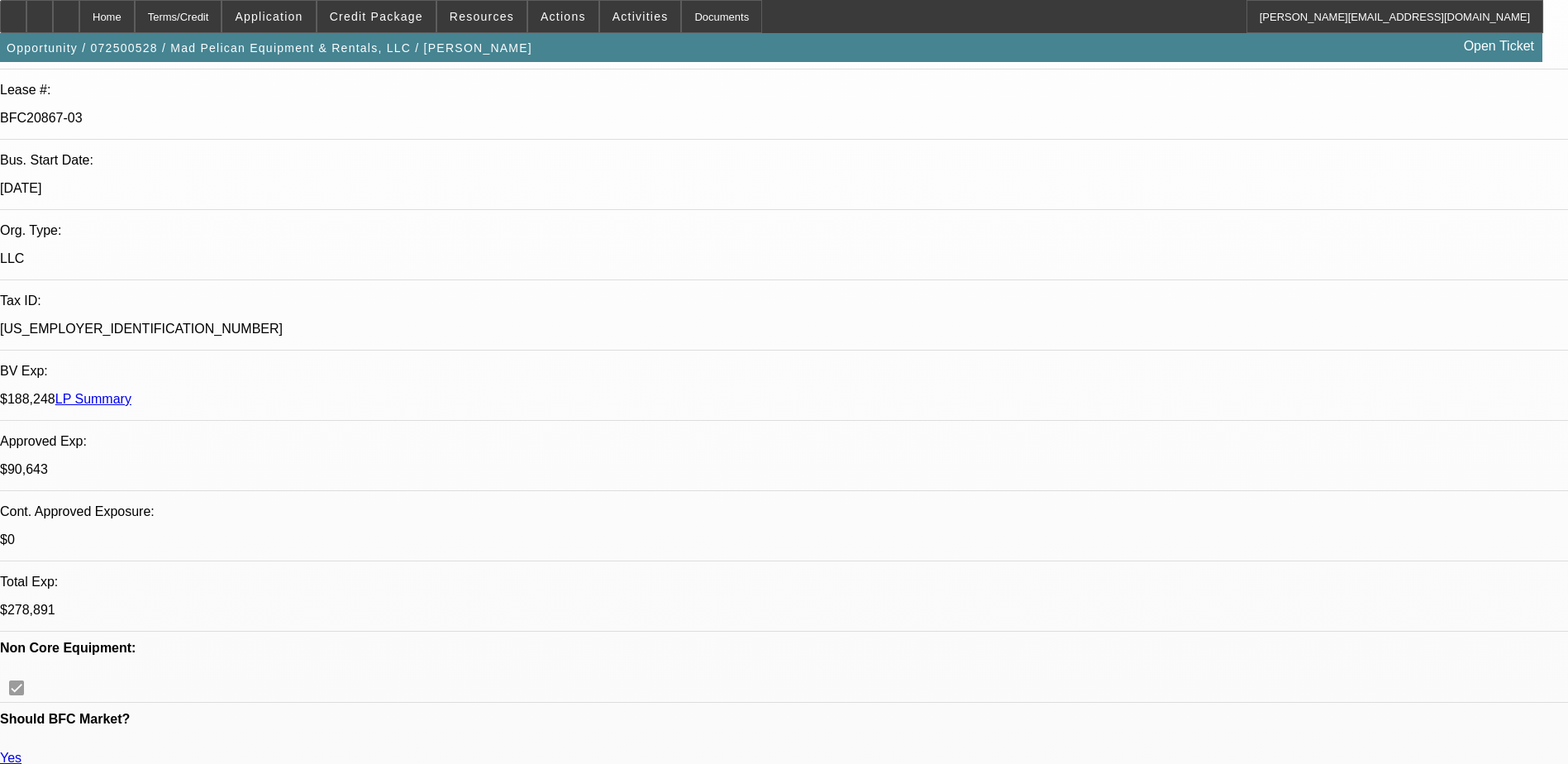
scroll to position [248, 0]
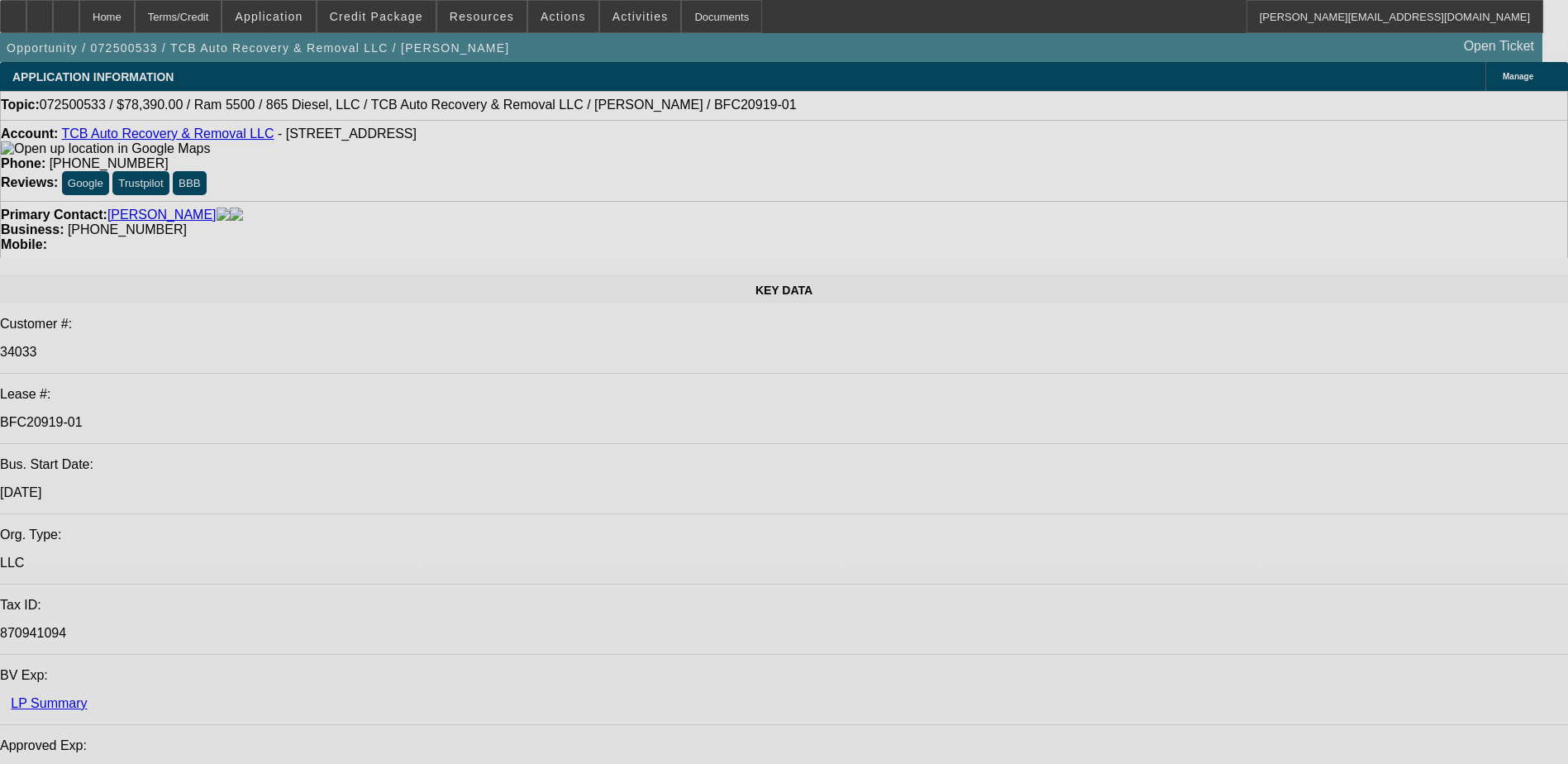
select select "0.1"
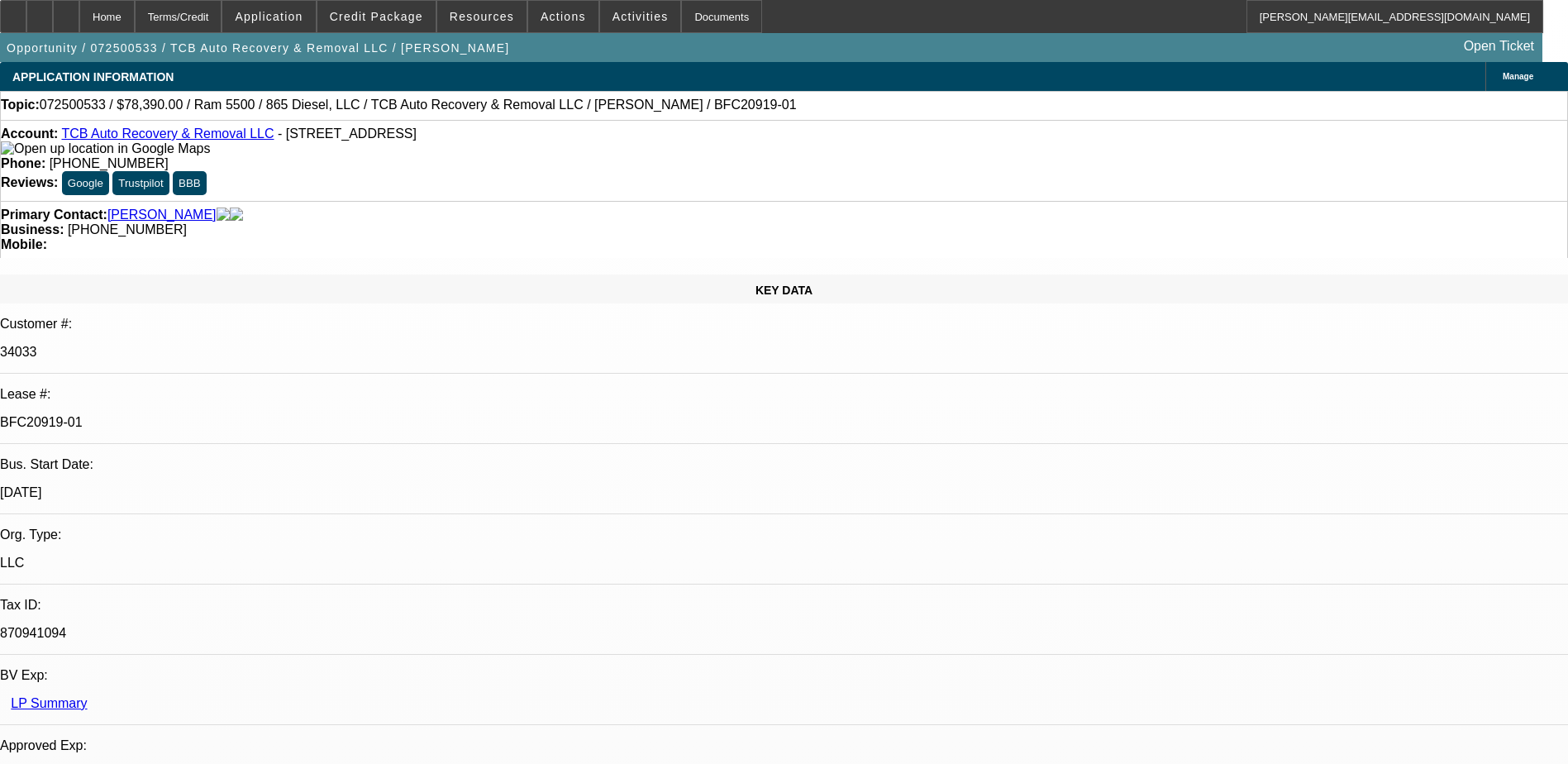
select select "0"
select select "0.1"
select select "0"
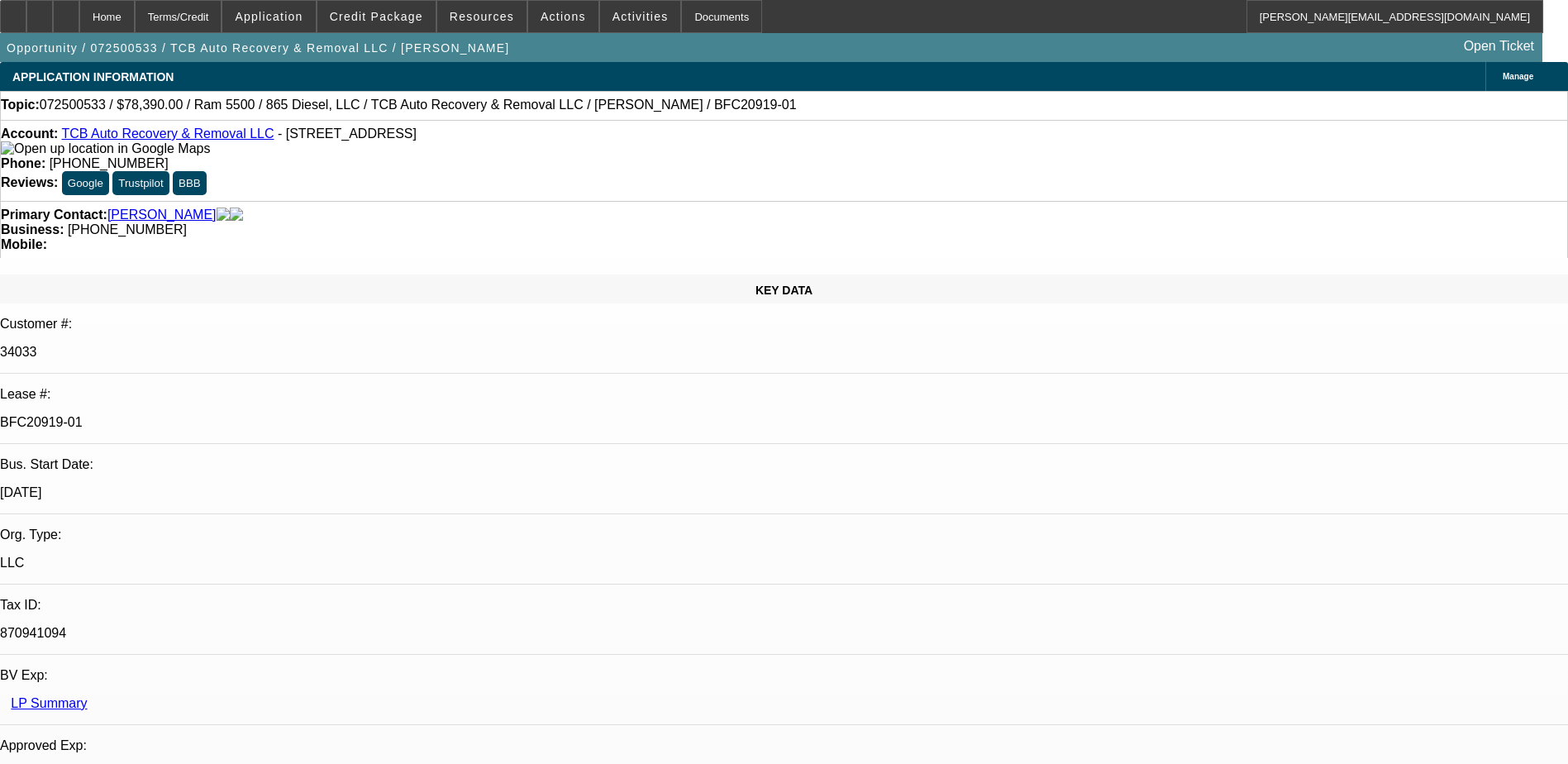
select select "0.1"
select select "0"
select select "0.1"
select select "0"
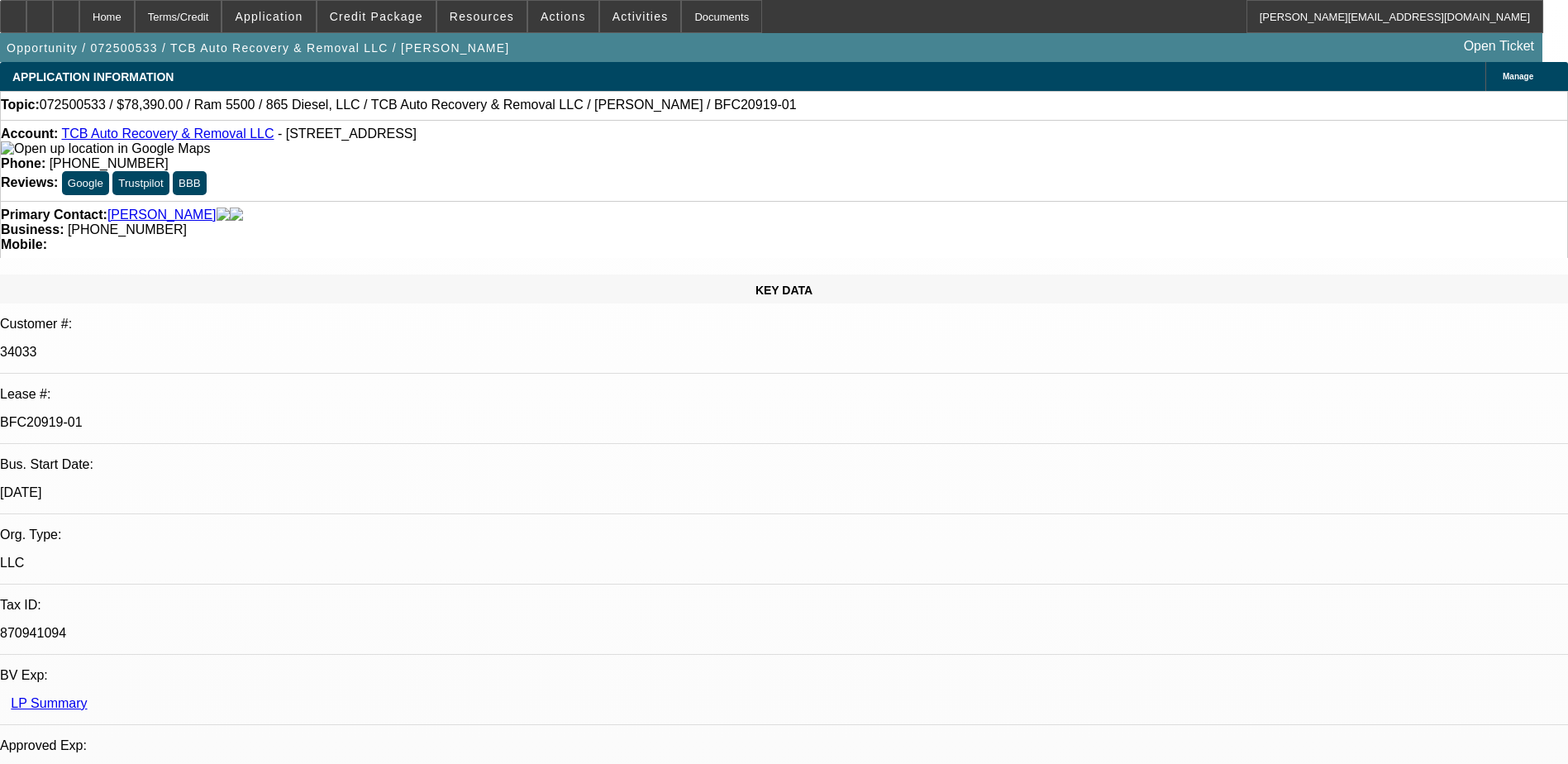
select select "0"
select select "1"
select select "2"
select select "6"
select select "1"
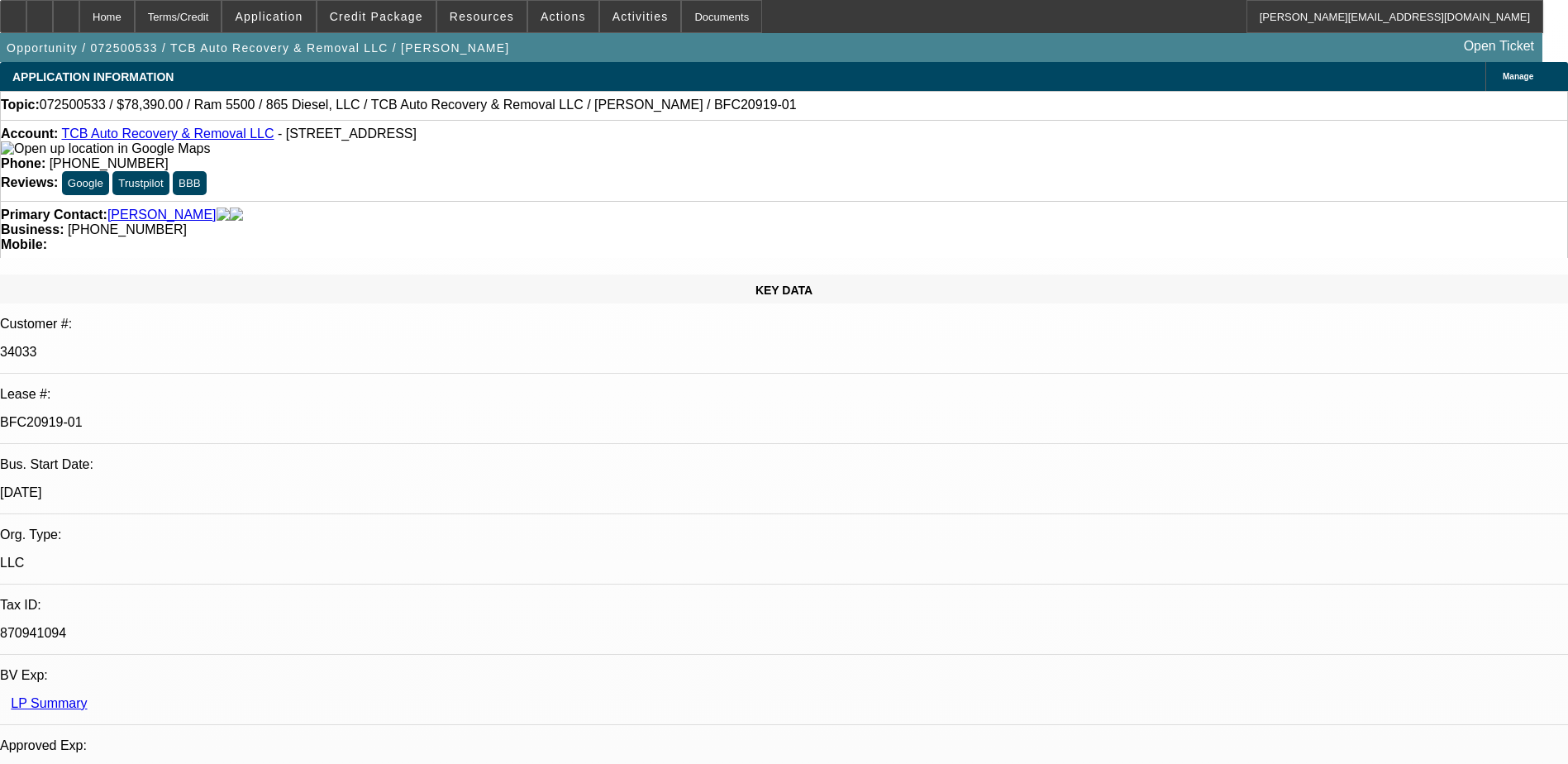
select select "2"
select select "6"
select select "1"
select select "2"
select select "6"
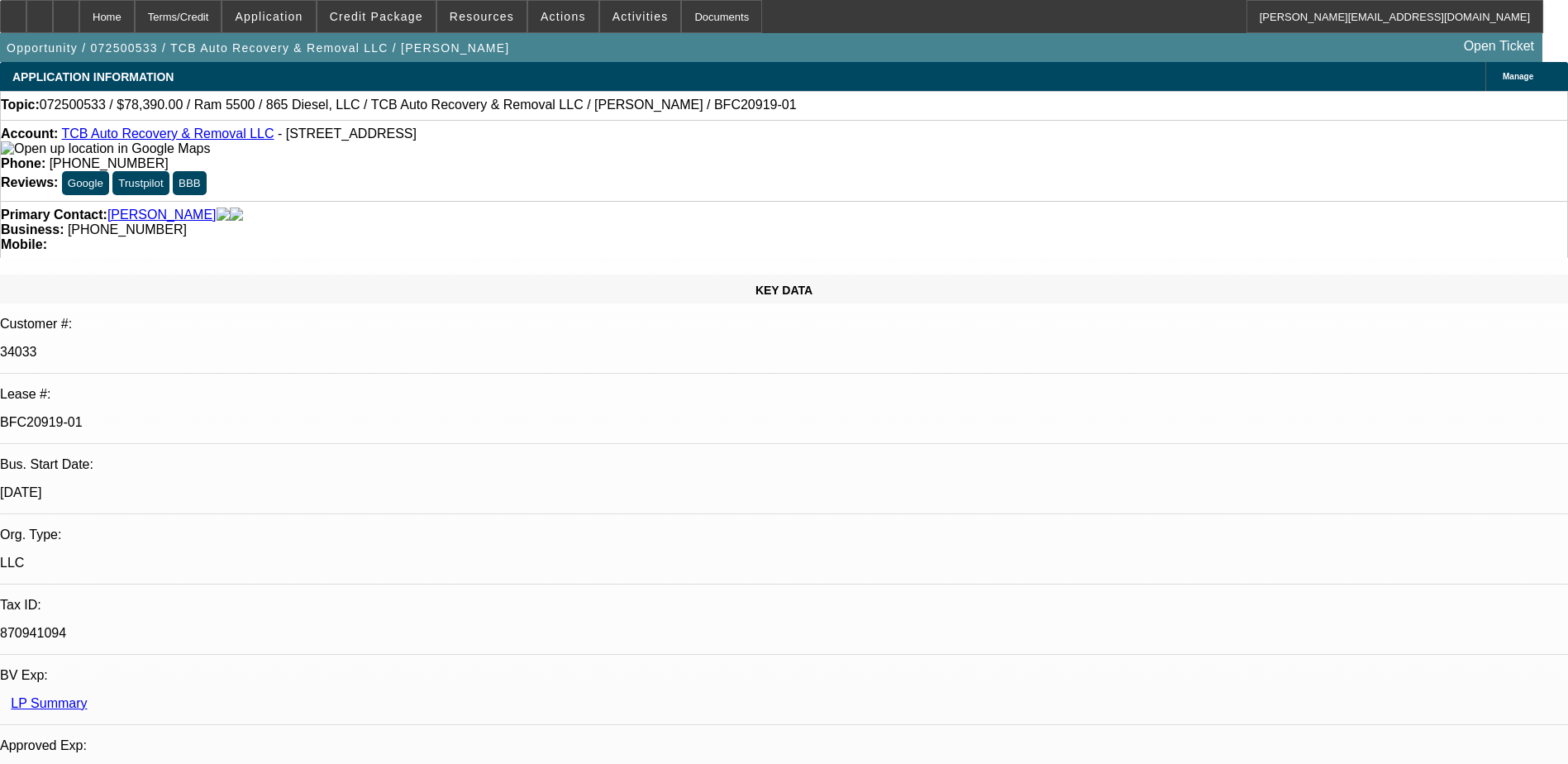
select select "1"
select select "2"
select select "6"
select select "0.1"
select select "0"
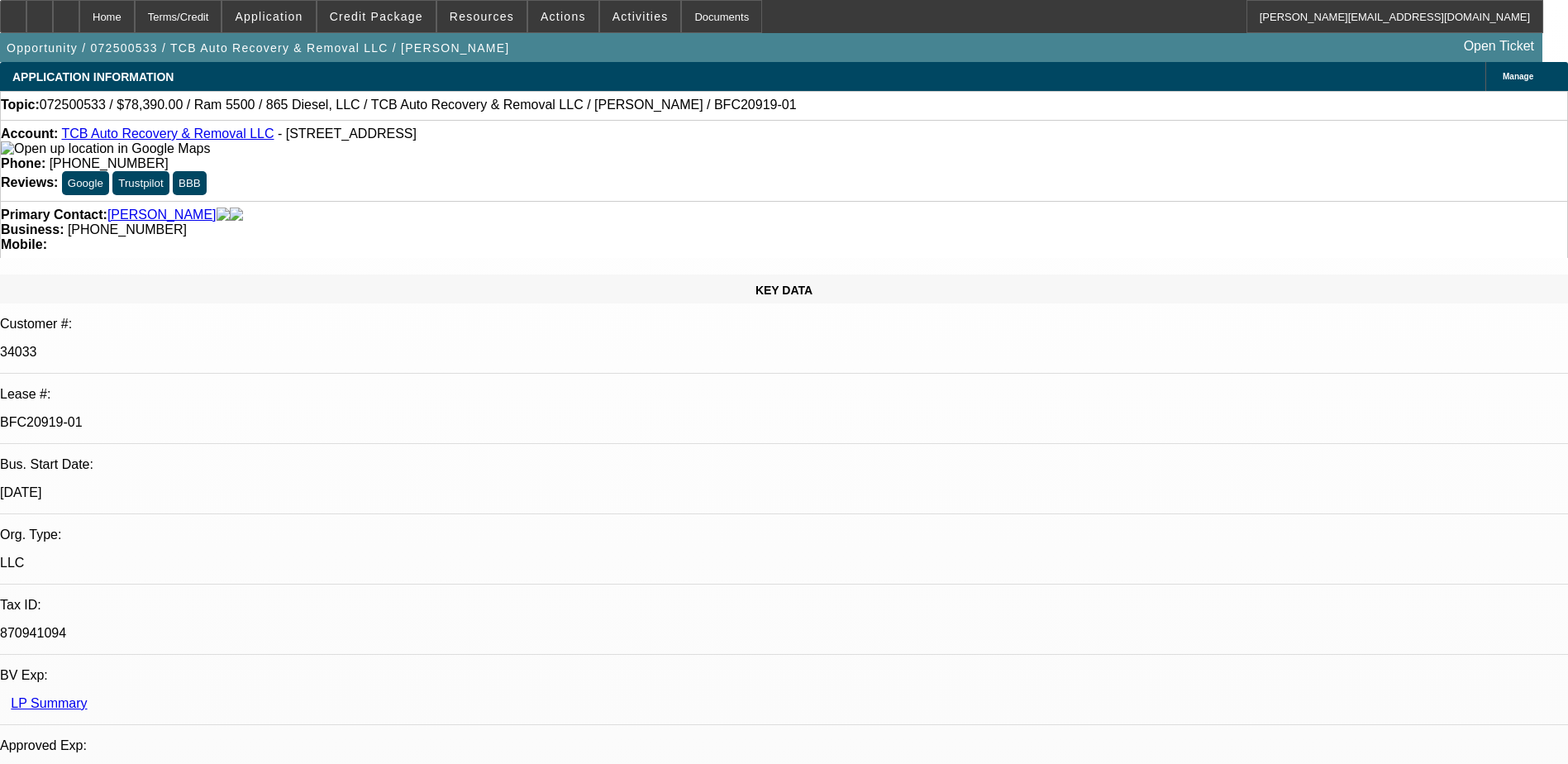
select select "0"
select select "0.1"
select select "0"
select select "0.1"
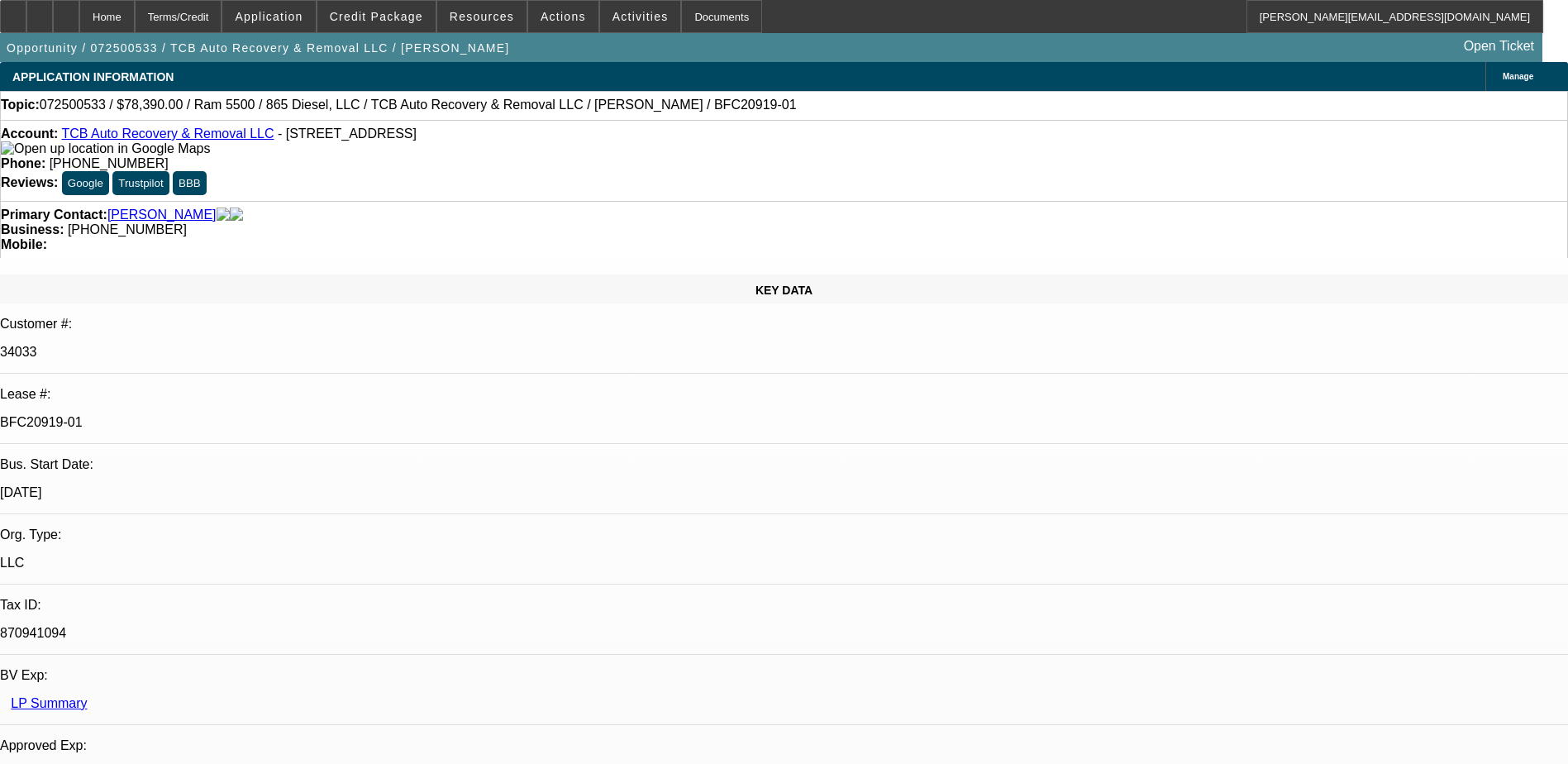
select select "0"
select select "0.1"
select select "0"
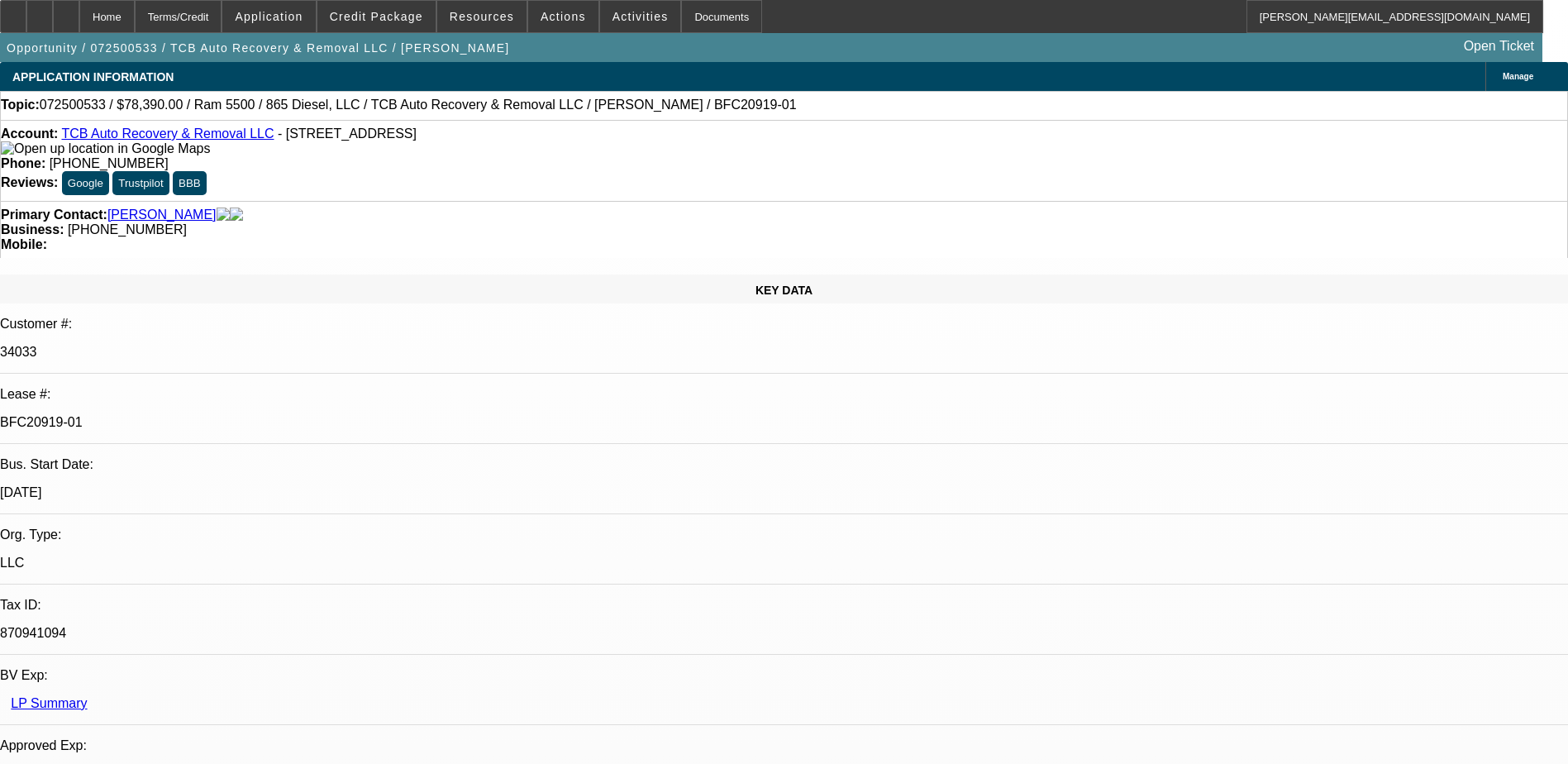
select select "1"
select select "2"
select select "6"
select select "1"
select select "2"
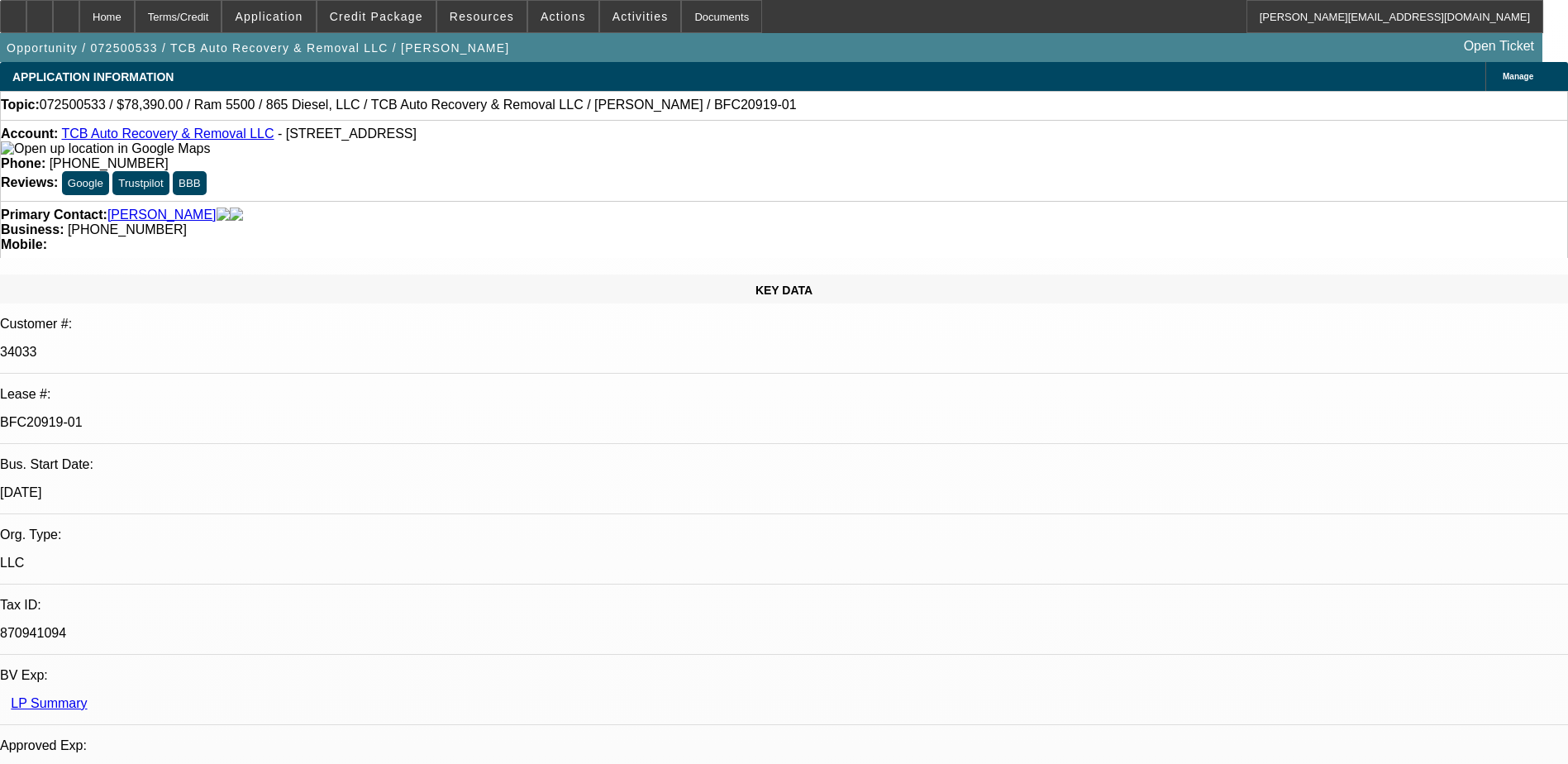
select select "6"
select select "1"
select select "2"
select select "6"
select select "1"
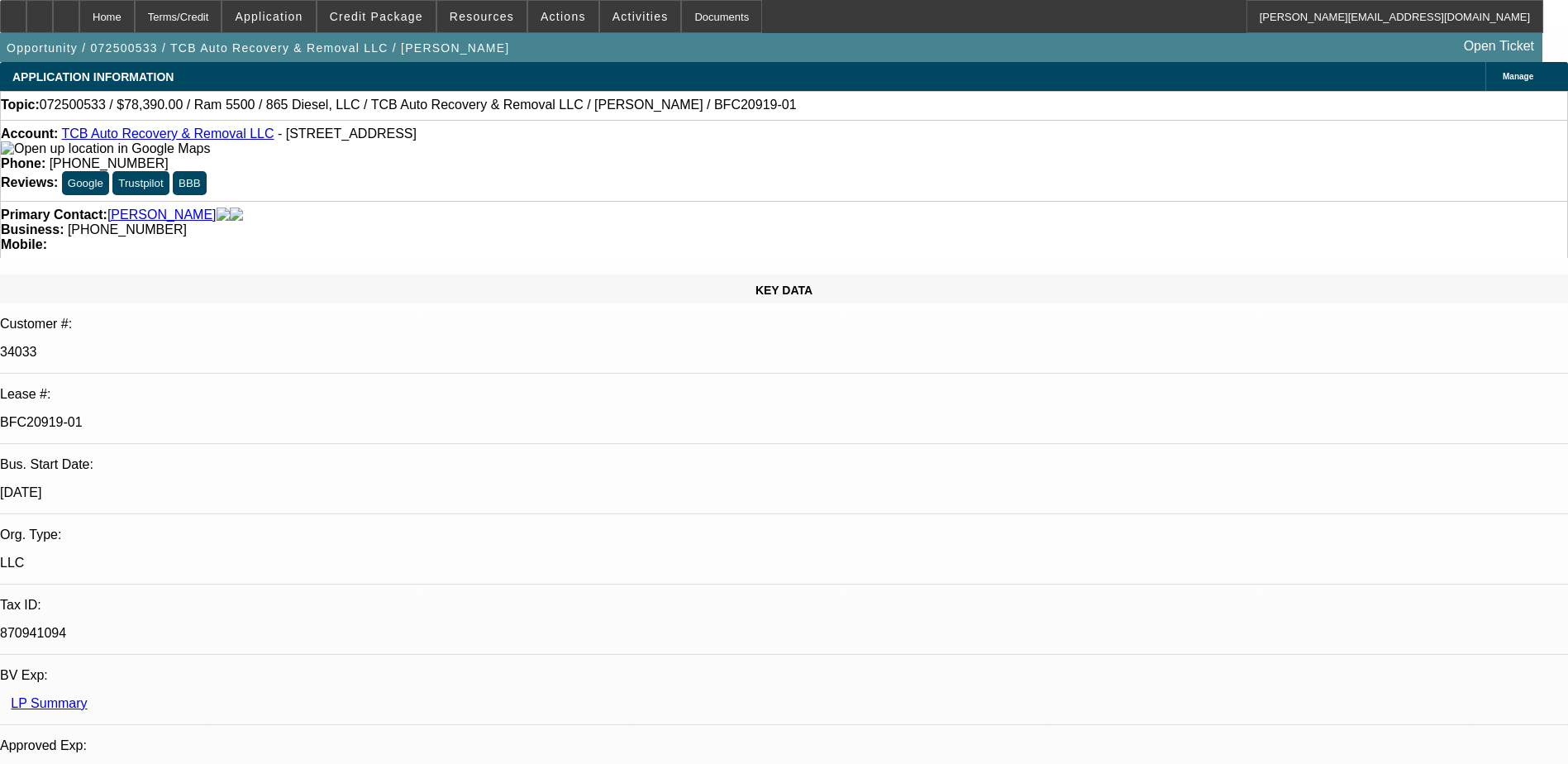
select select "2"
select select "6"
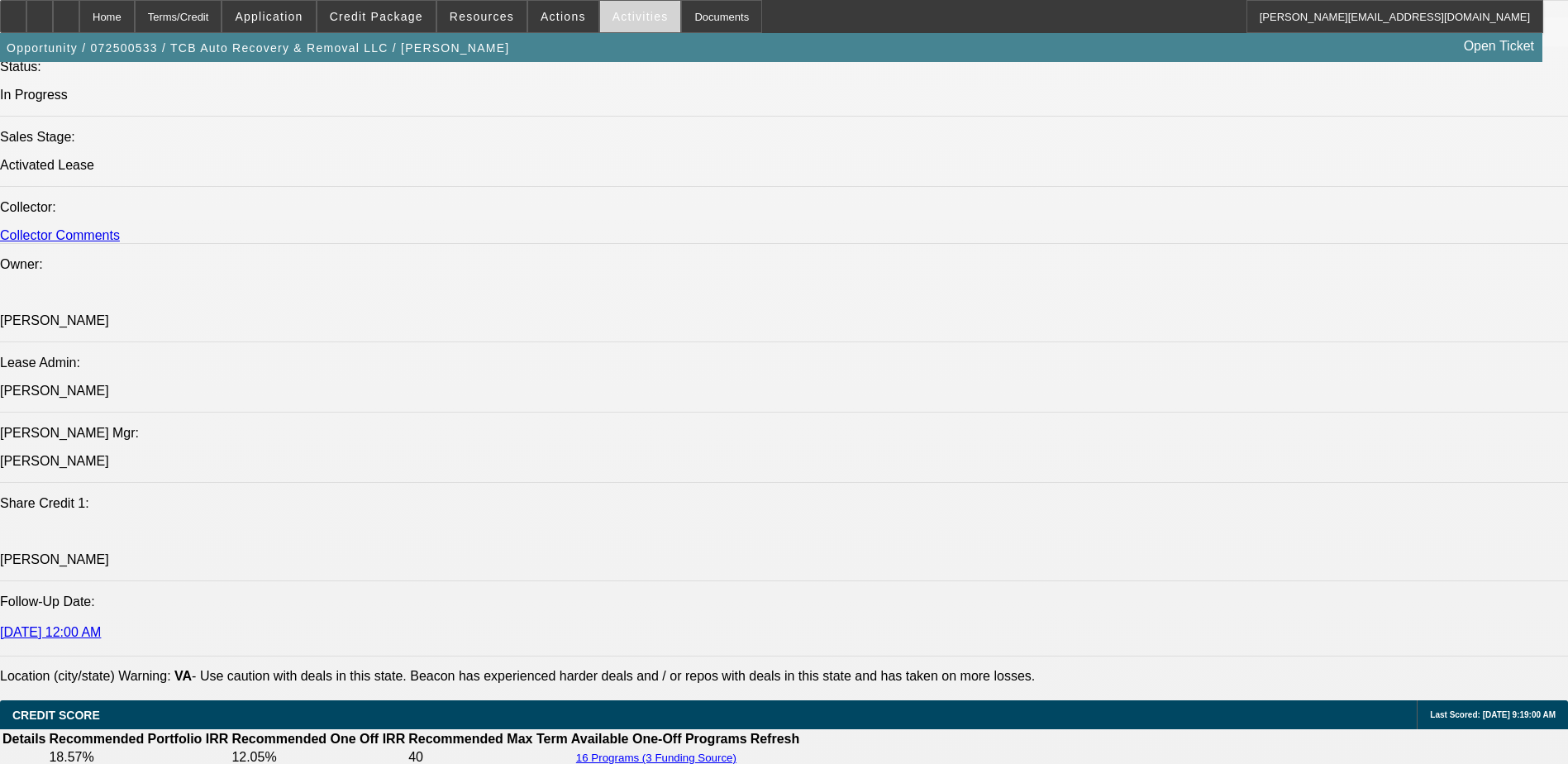
scroll to position [1873, 0]
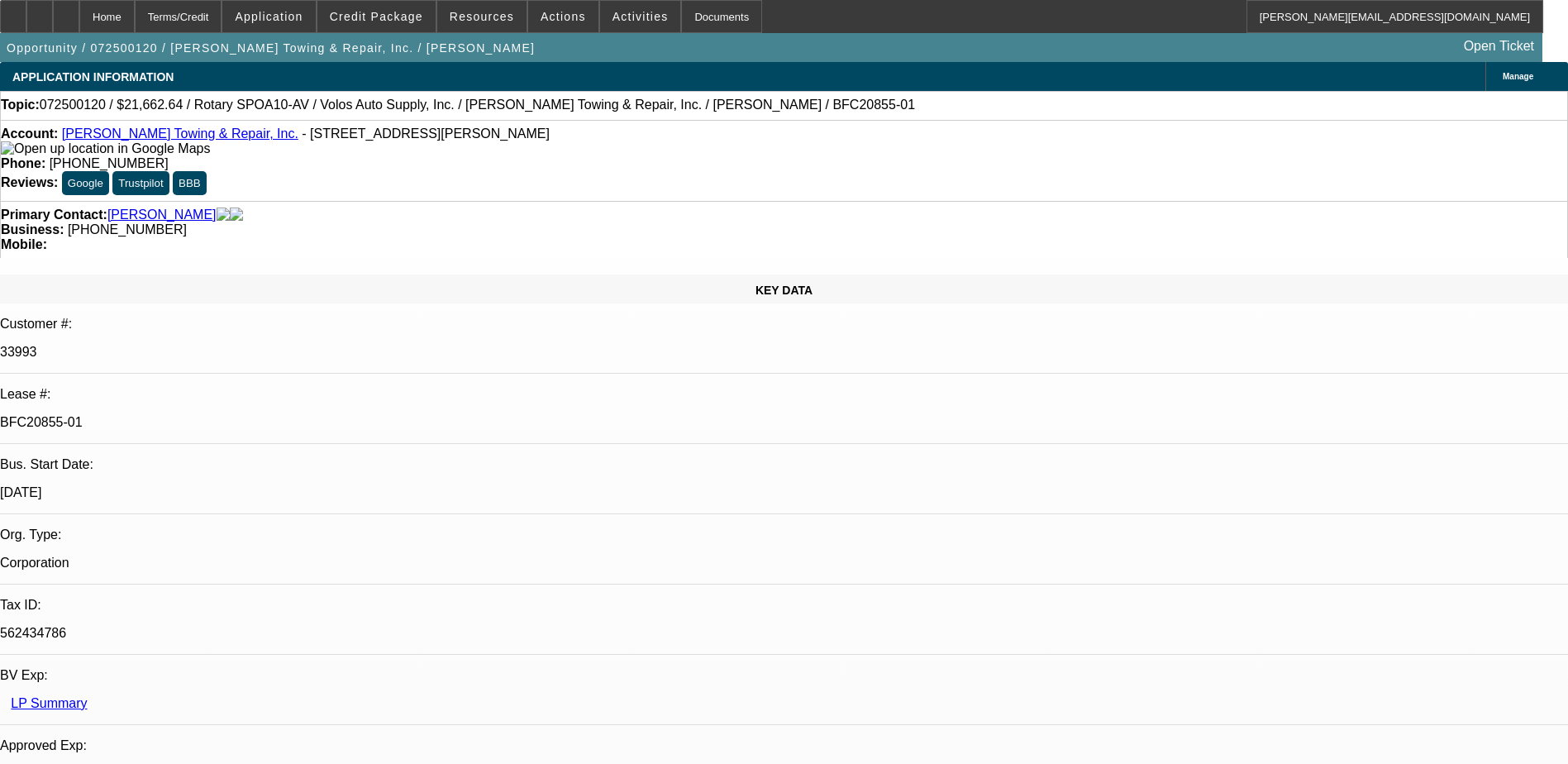
select select "0"
select select "6"
select select "0"
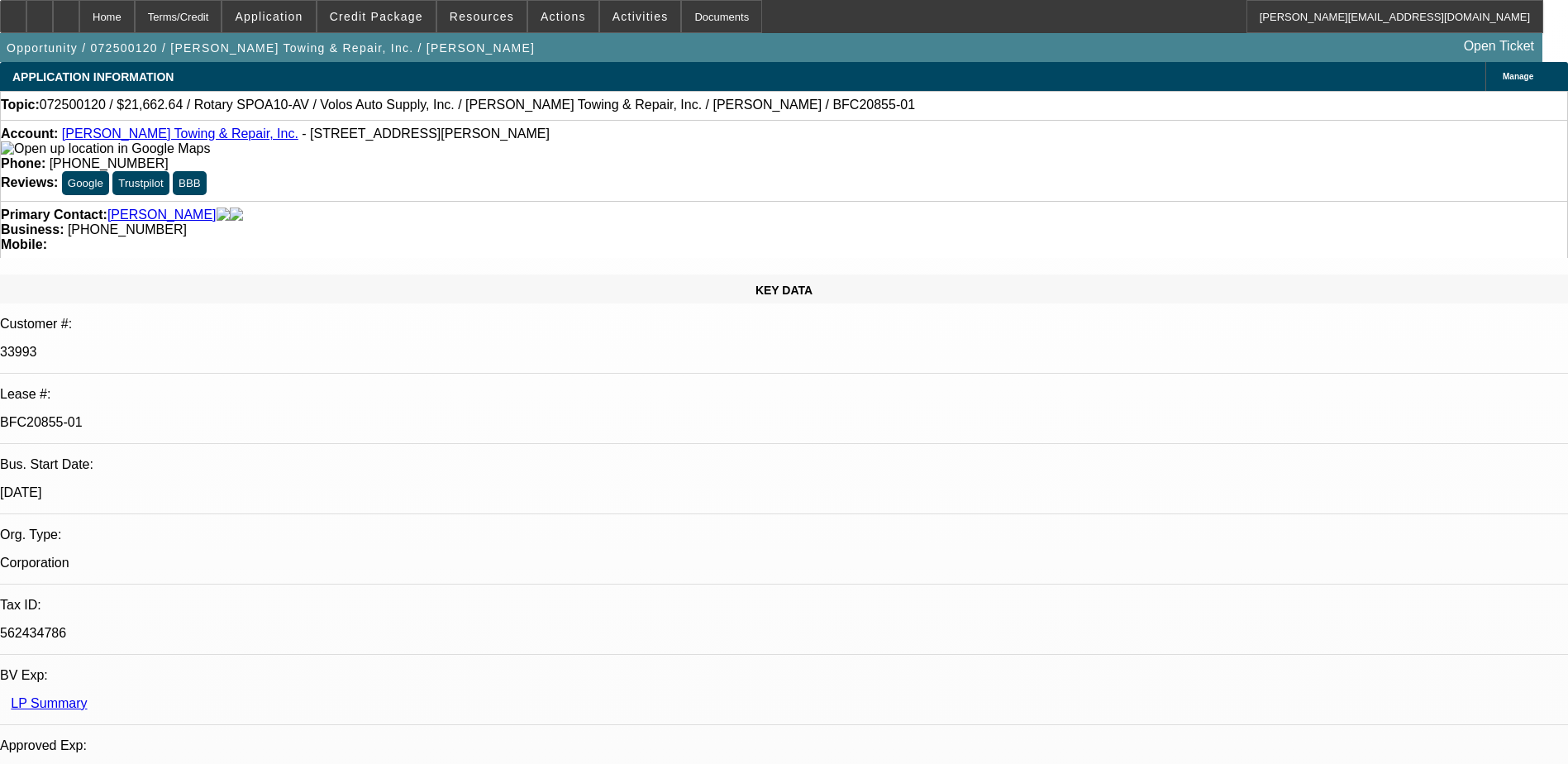
select select "0"
select select "6"
select select "0"
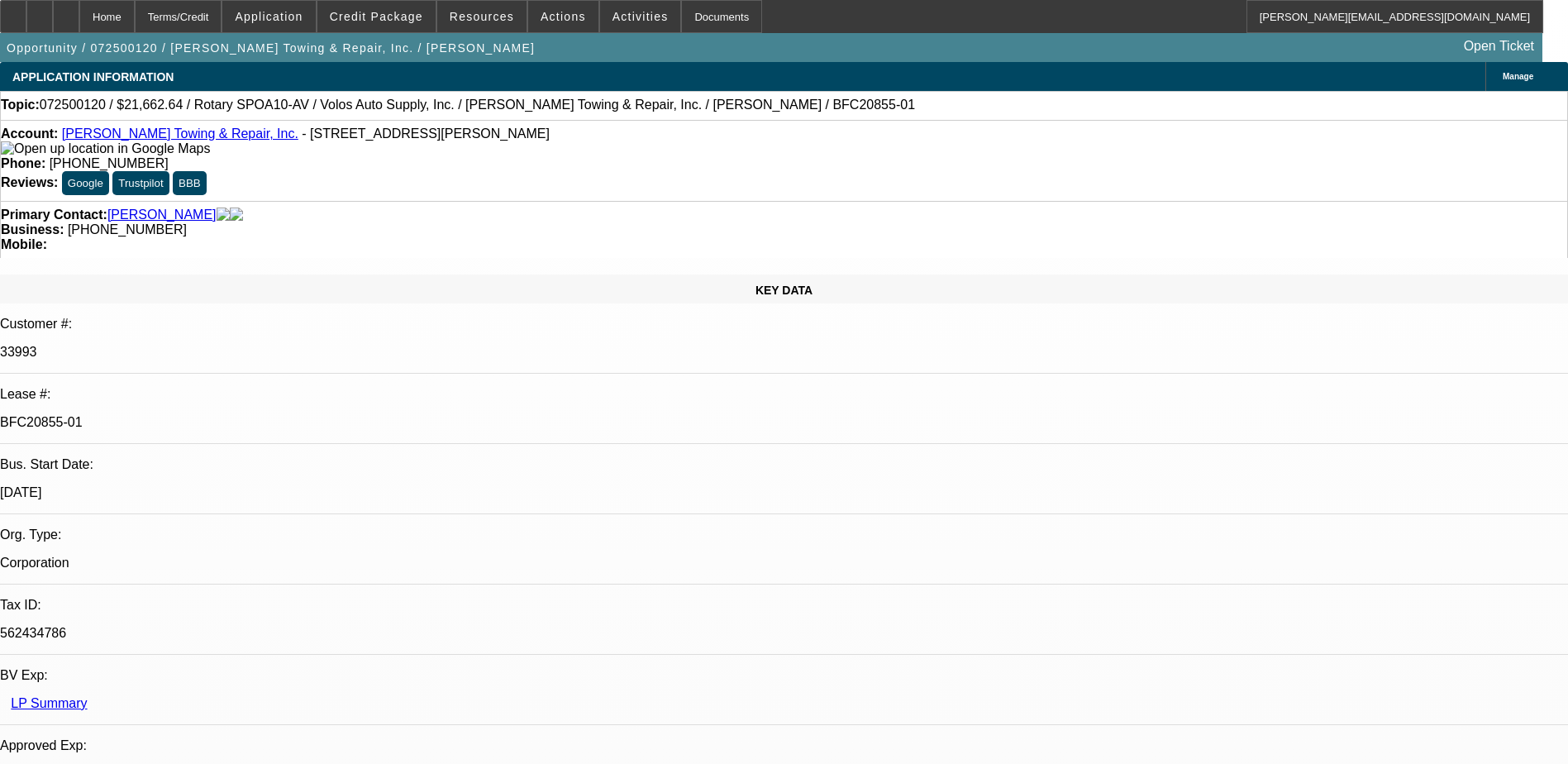
select select "0"
select select "6"
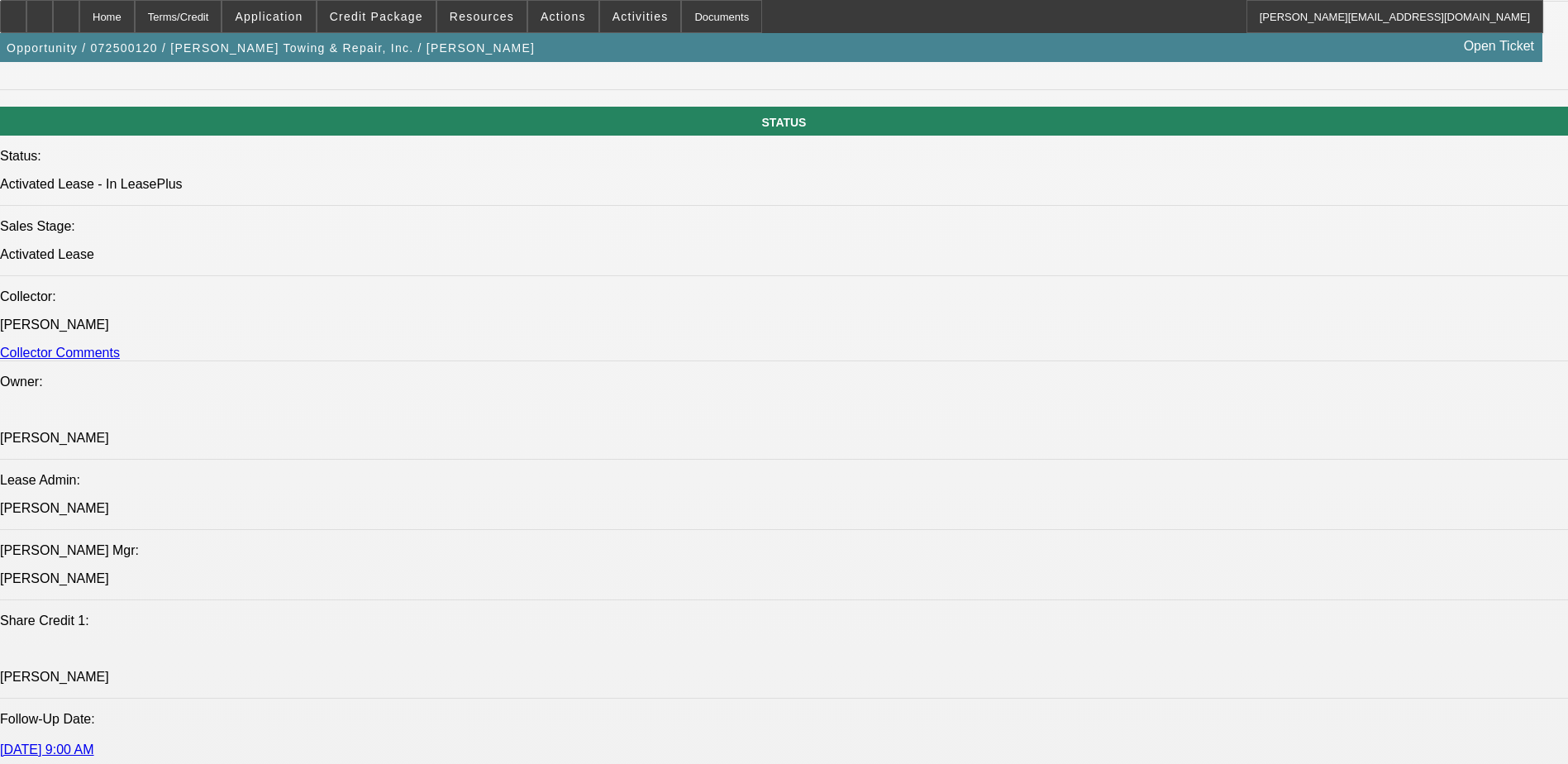
scroll to position [2519, 0]
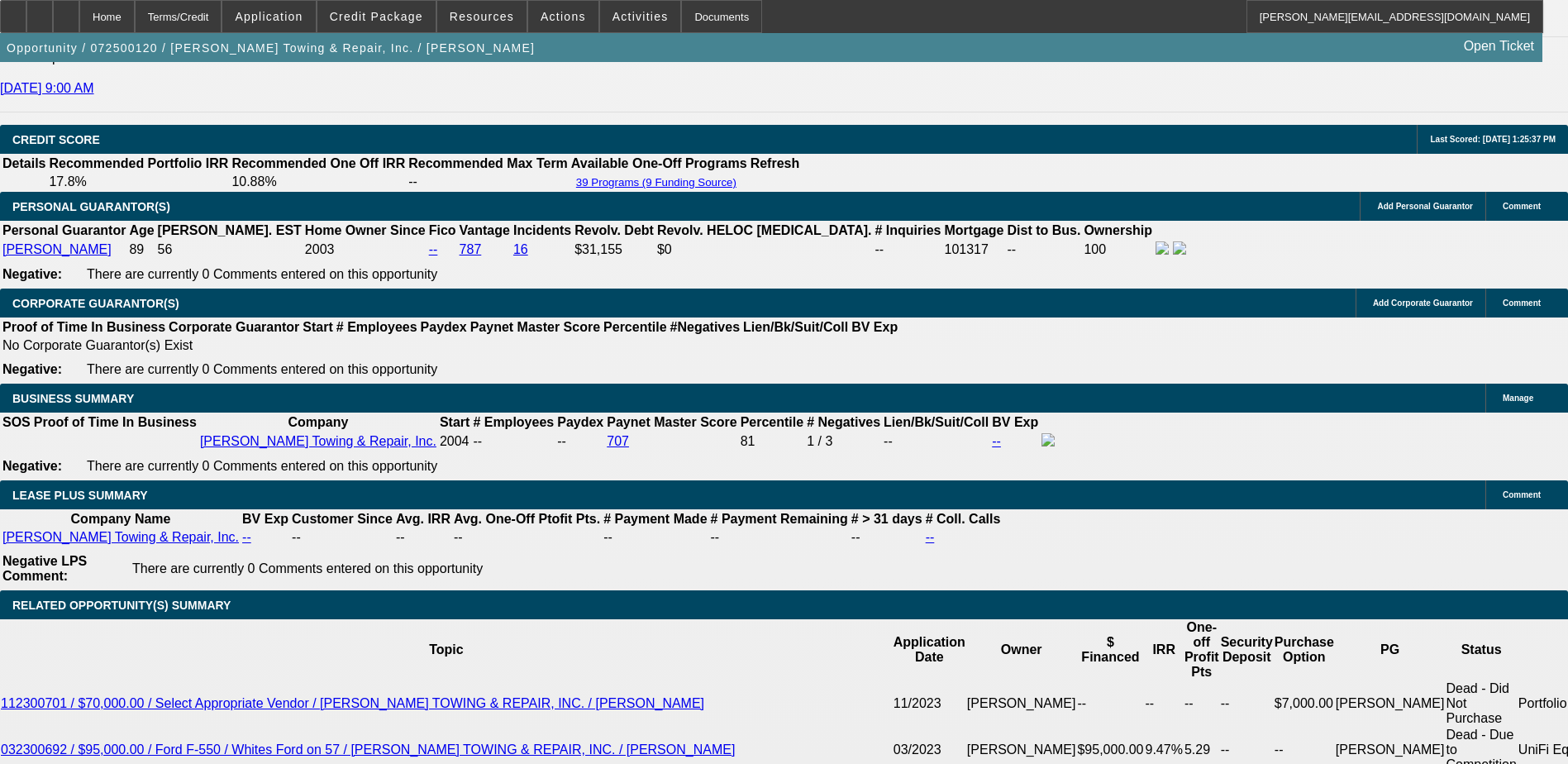
scroll to position [2074, 0]
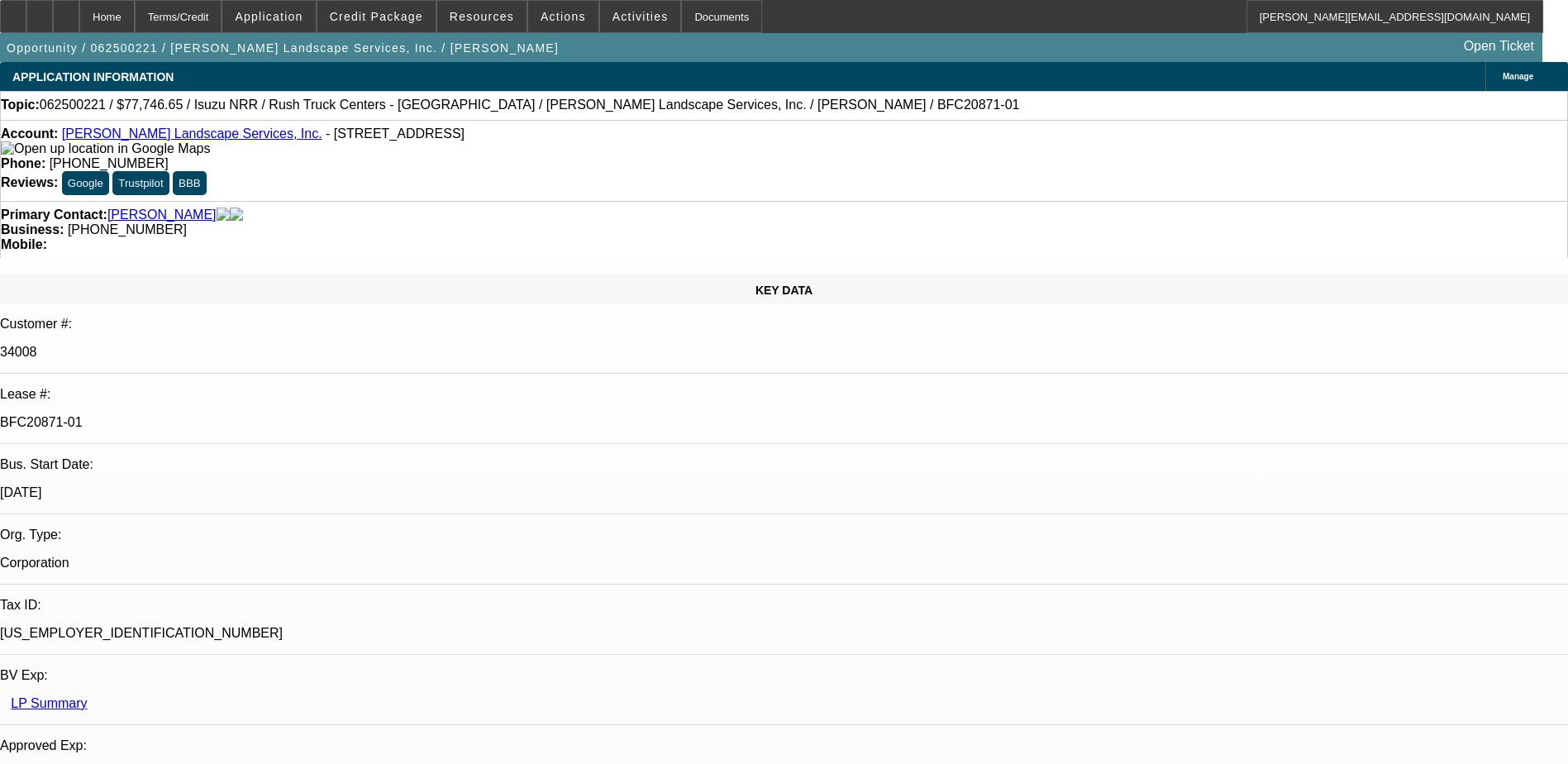
select select "0"
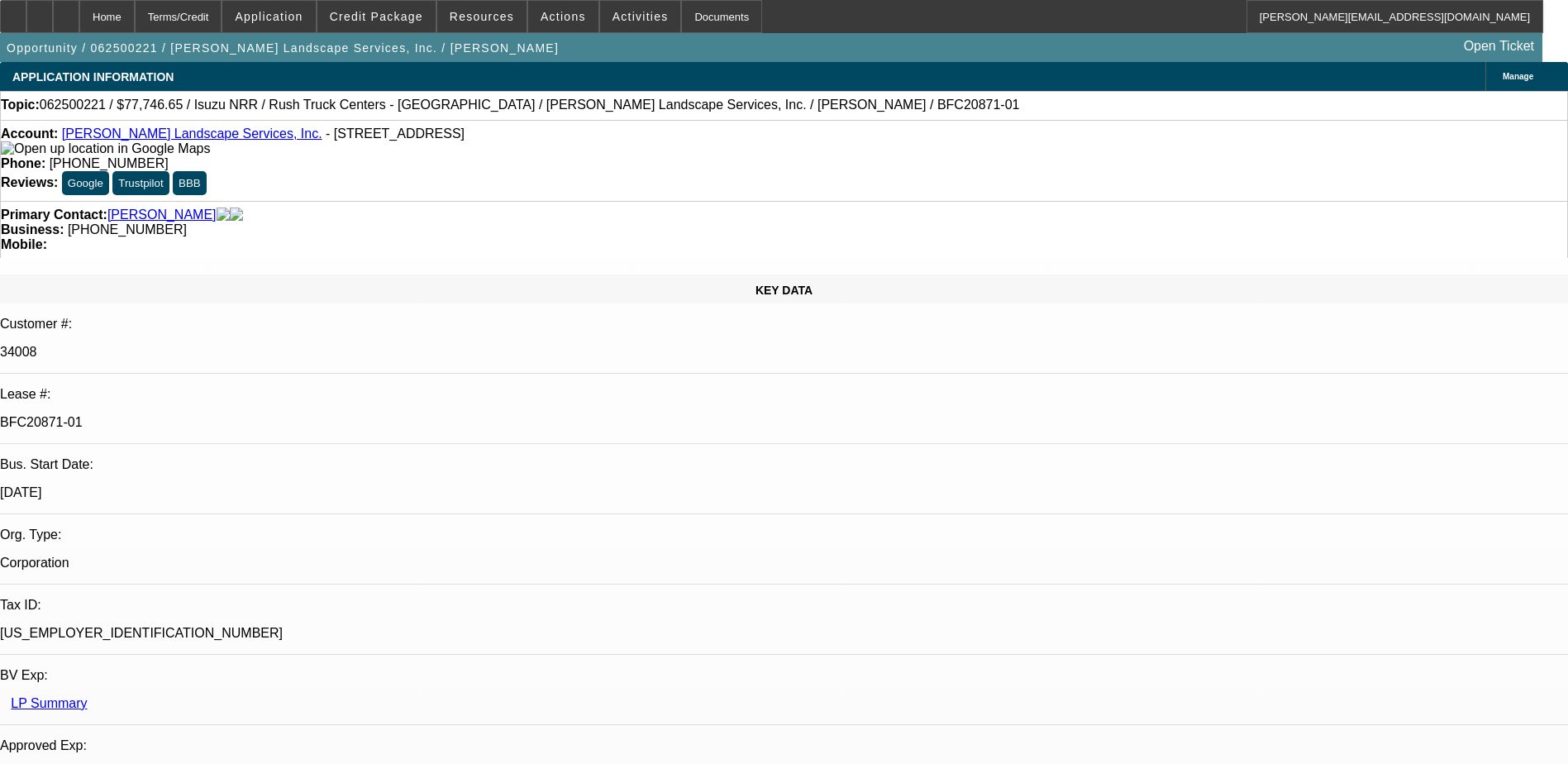
select select "0"
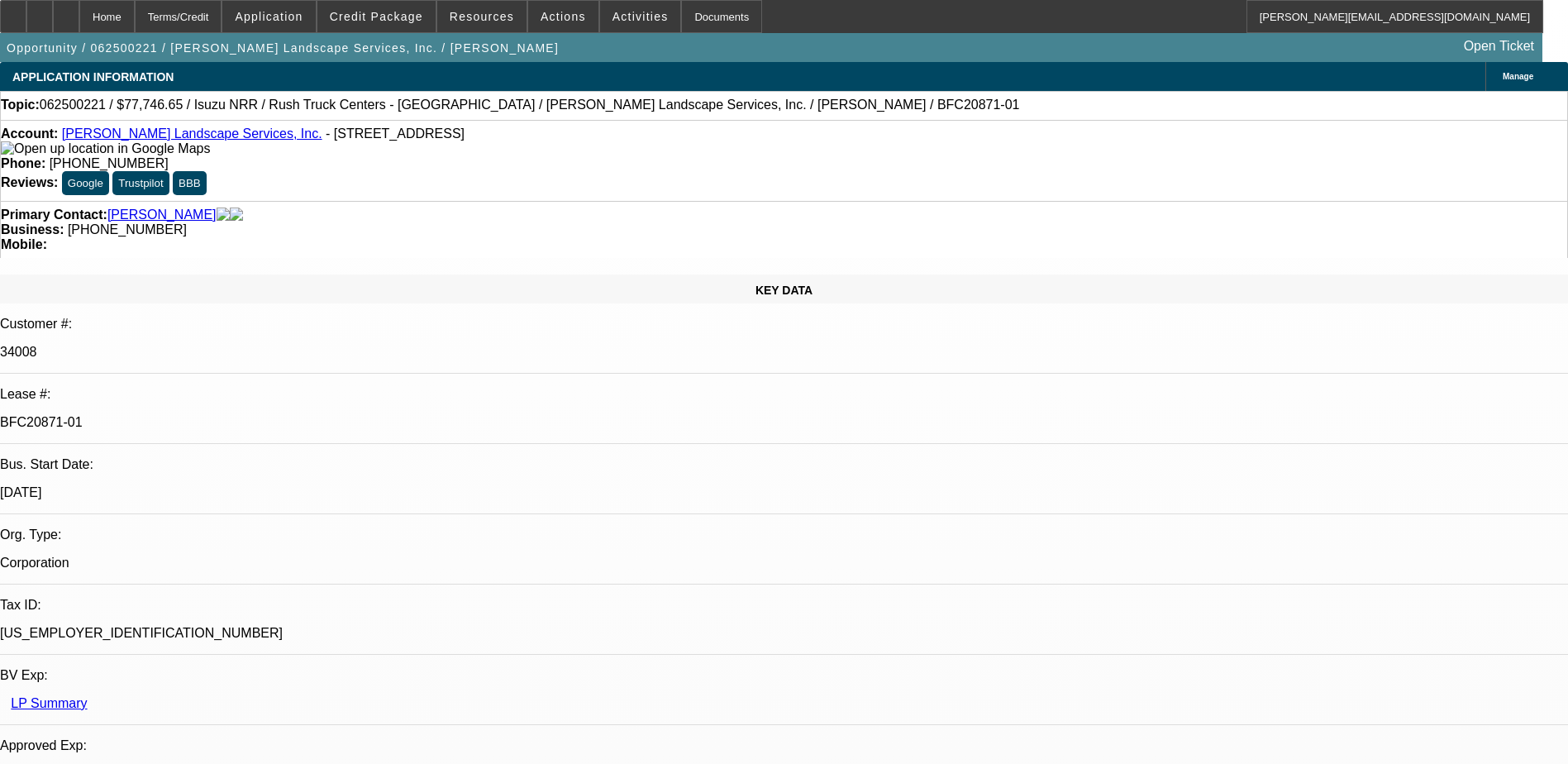
select select "0"
select select "0.1"
select select "1"
select select "3"
select select "6"
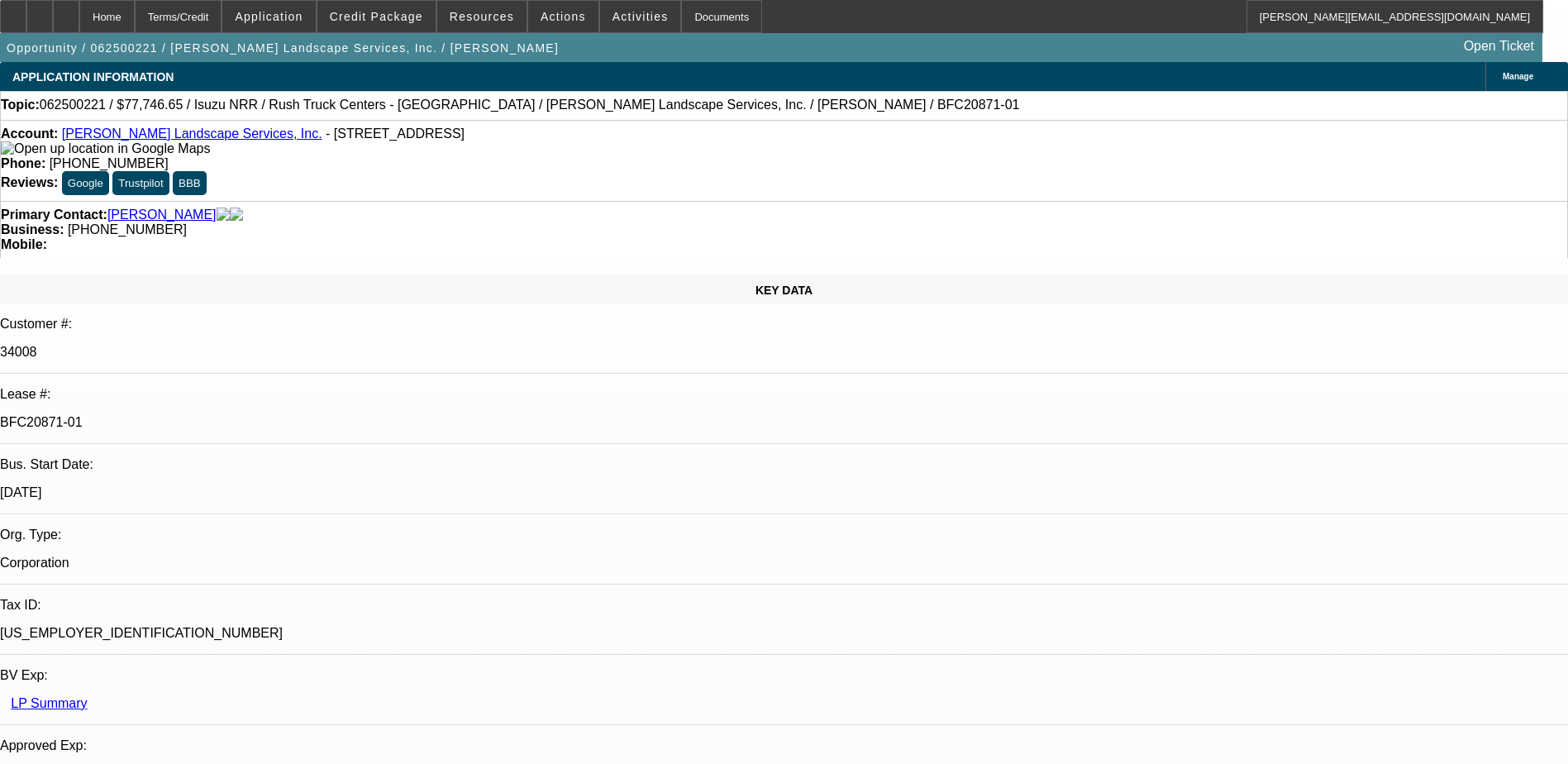
select select "1"
select select "3"
select select "6"
select select "1"
select select "3"
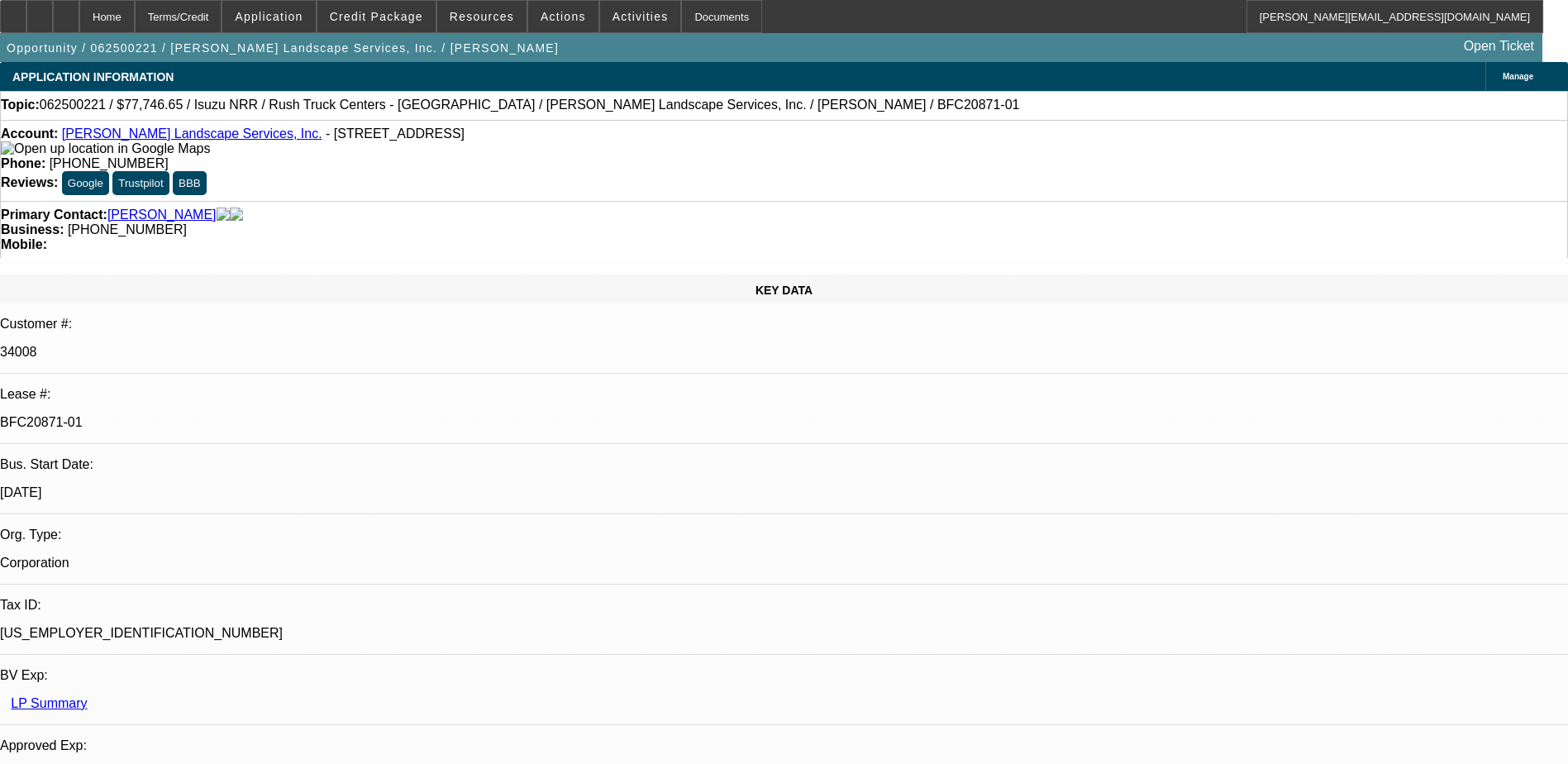
select select "6"
select select "1"
select select "3"
select select "4"
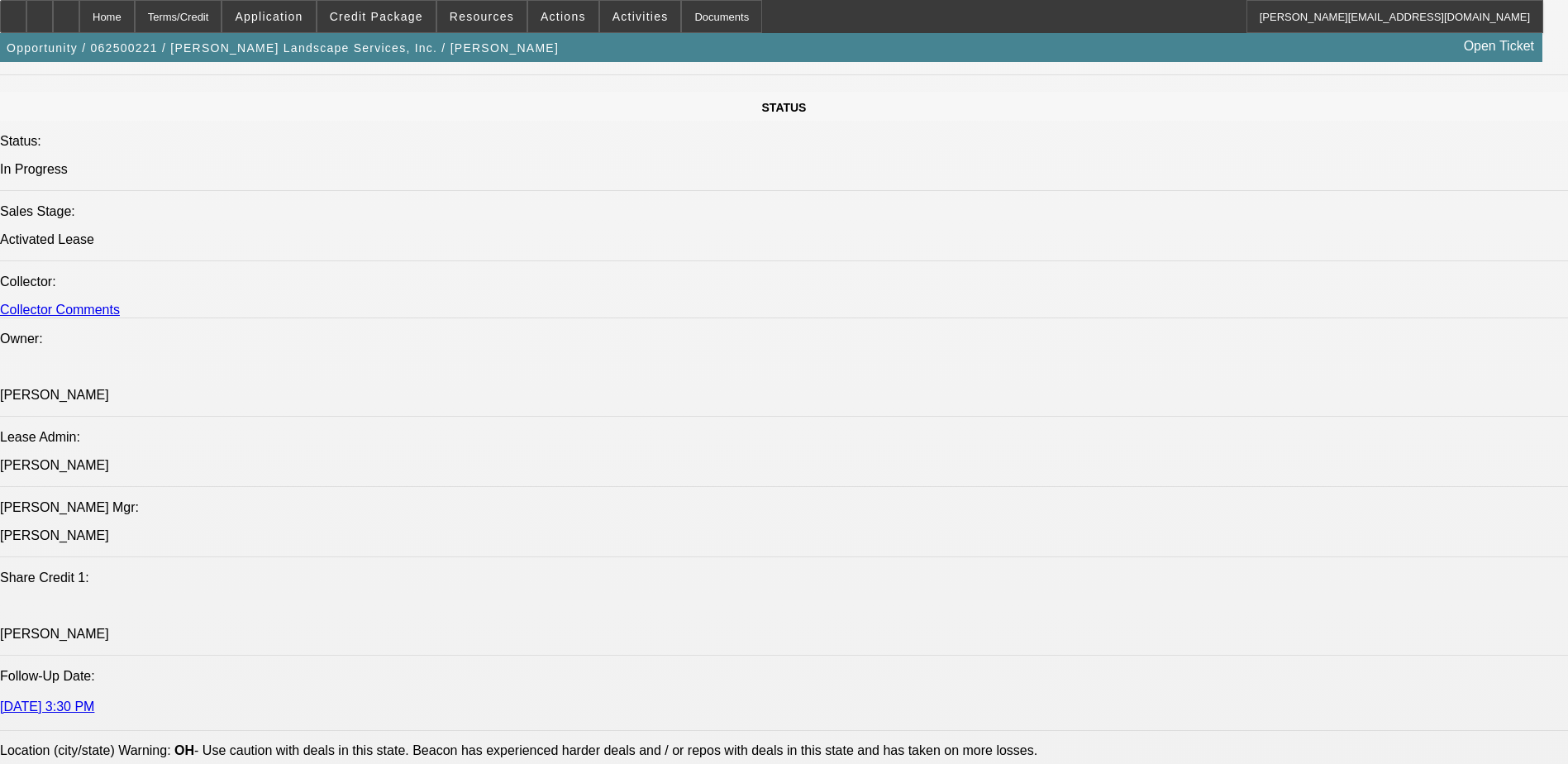
scroll to position [1819, 0]
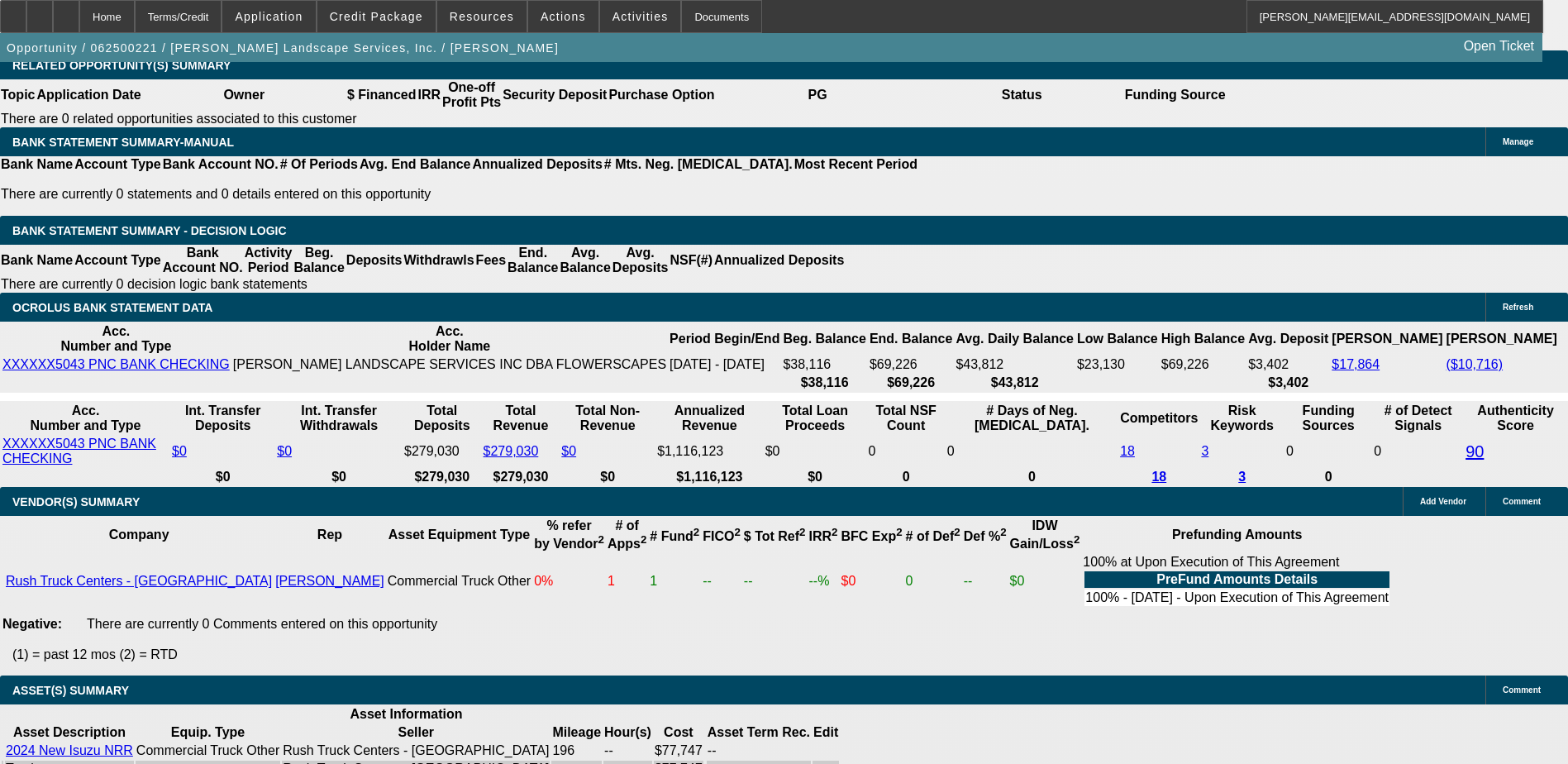
scroll to position [3179, 0]
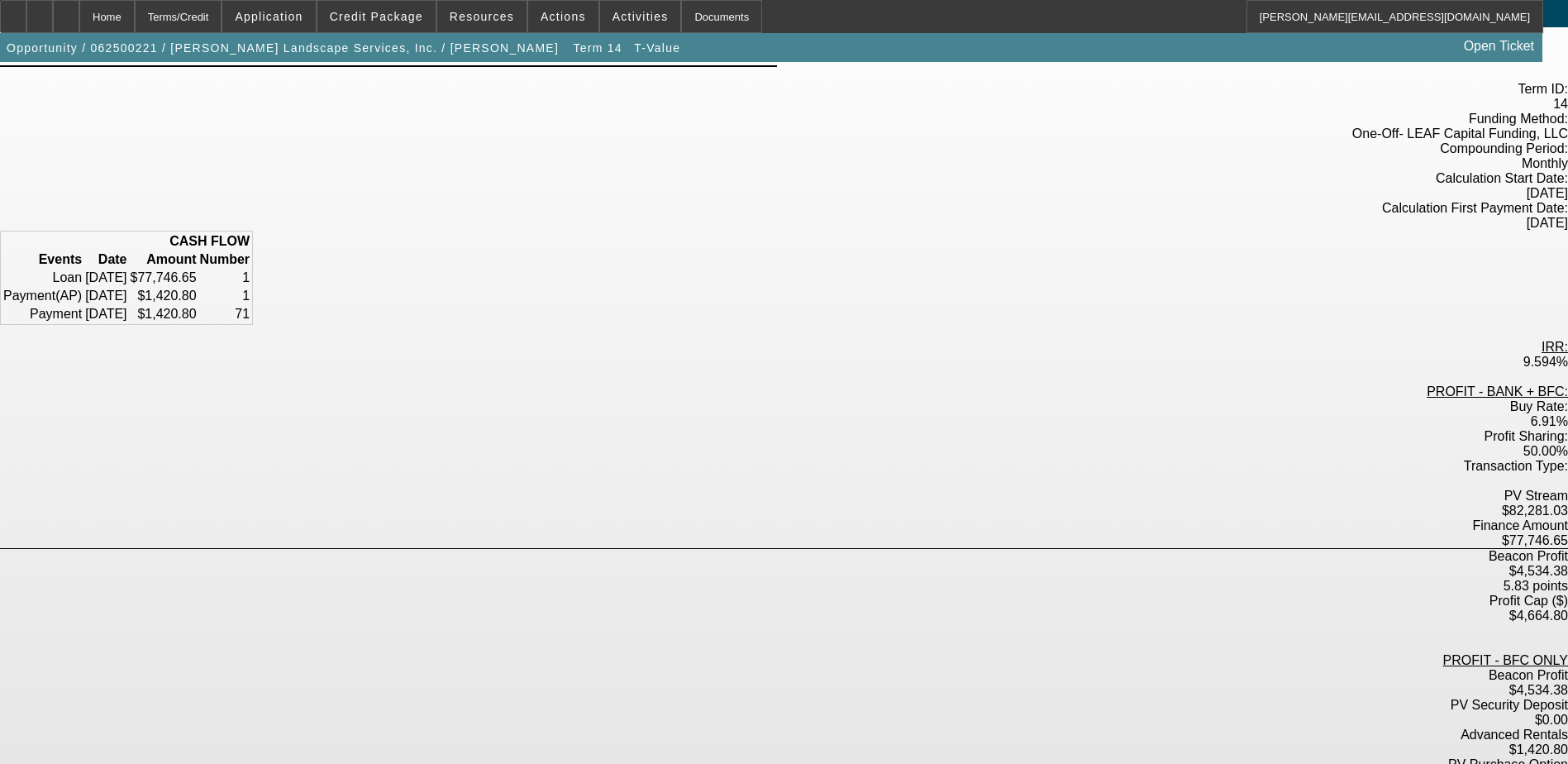
scroll to position [130, 0]
